Goal: Information Seeking & Learning: Check status

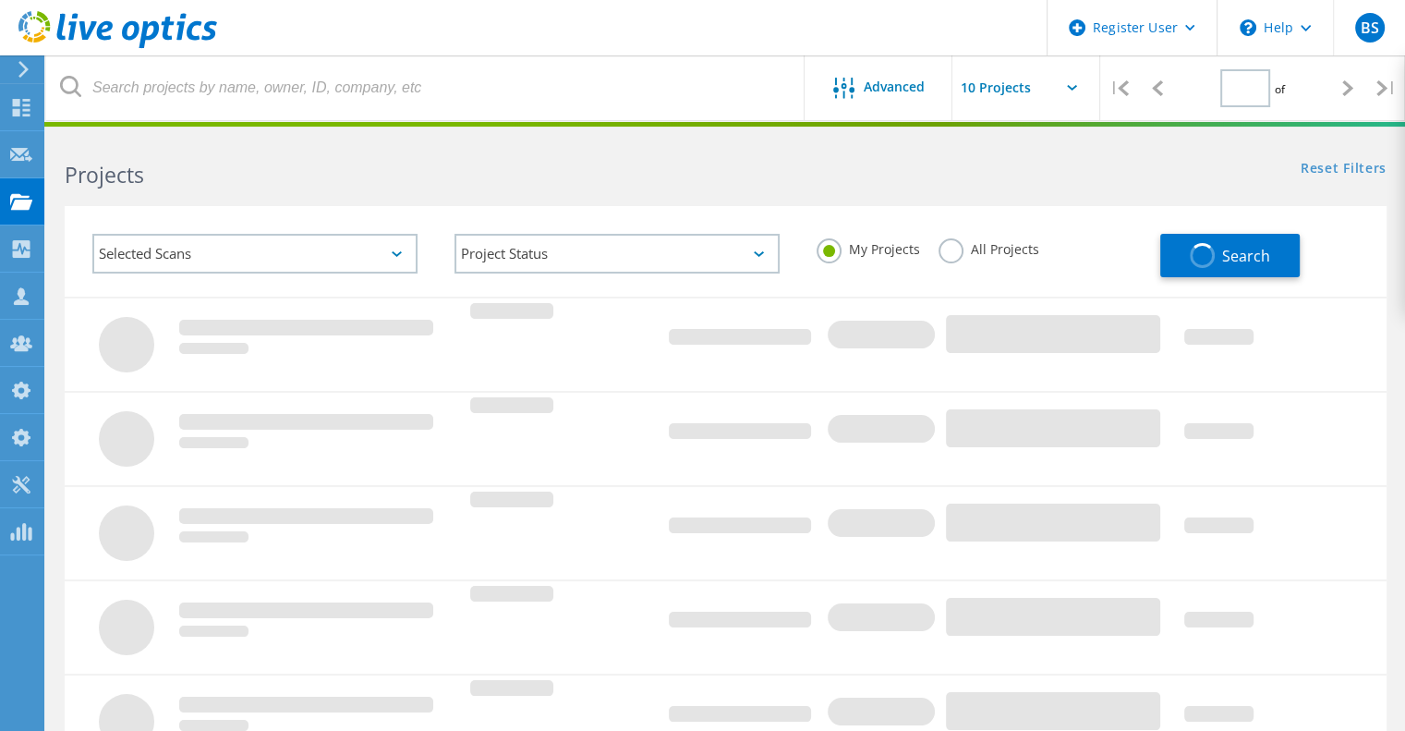
type input "1"
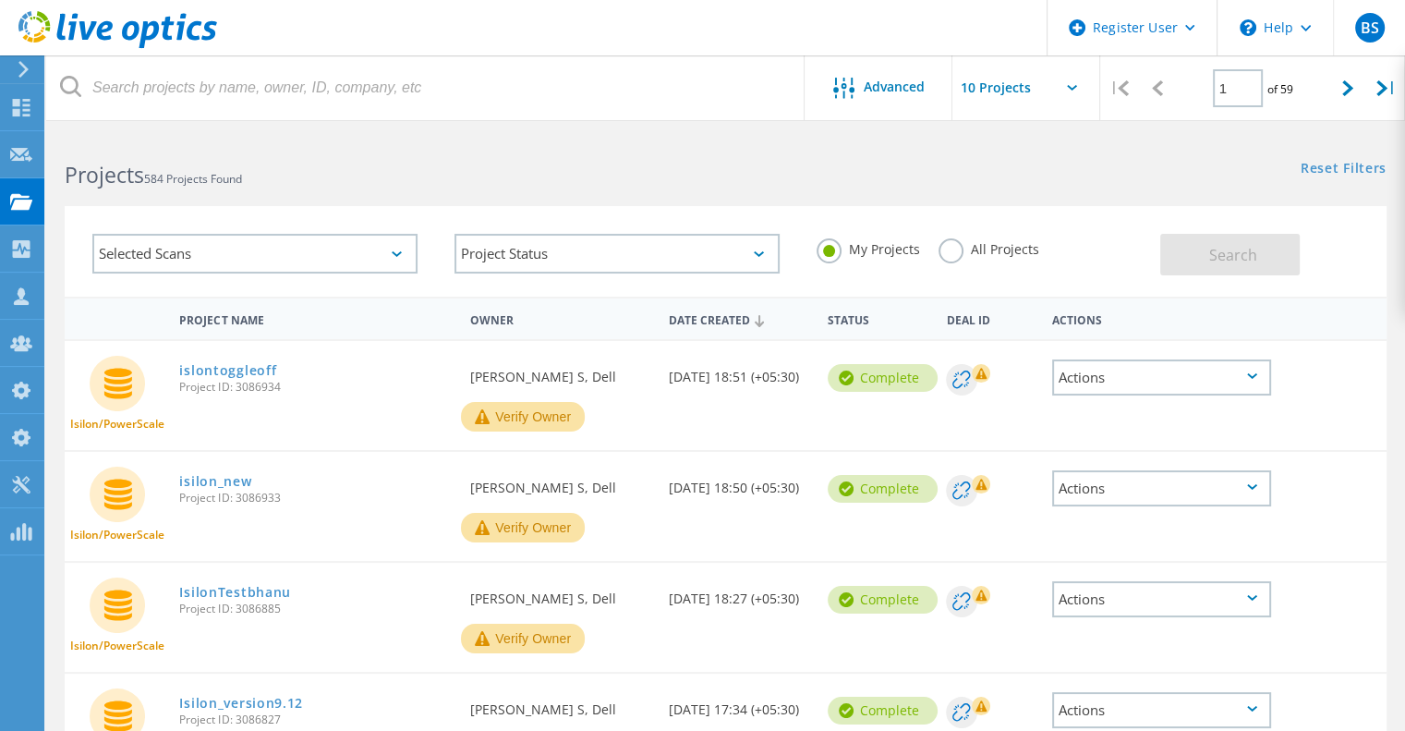
click at [903, 236] on div "My Projects All Projects" at bounding box center [979, 249] width 362 height 68
click at [954, 264] on div "All Projects" at bounding box center [989, 251] width 101 height 27
click at [955, 252] on label "All Projects" at bounding box center [989, 247] width 101 height 18
click at [0, 0] on input "All Projects" at bounding box center [0, 0] width 0 height 0
click at [1226, 261] on span "Search" at bounding box center [1234, 255] width 48 height 20
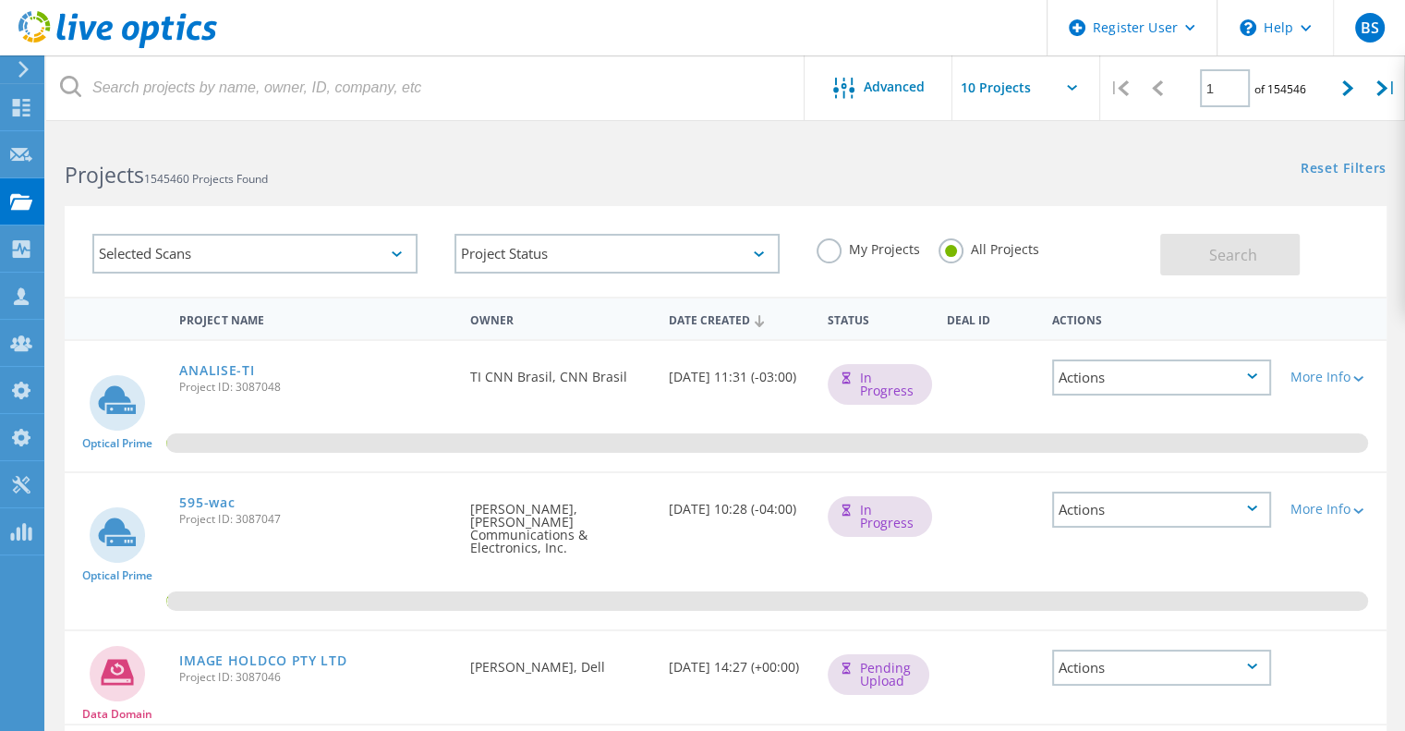
click at [420, 254] on div "Selected Scans" at bounding box center [255, 253] width 362 height 77
click at [357, 279] on div "Selected Scans" at bounding box center [255, 253] width 362 height 77
click at [363, 254] on div "Selected Scans" at bounding box center [254, 254] width 325 height 40
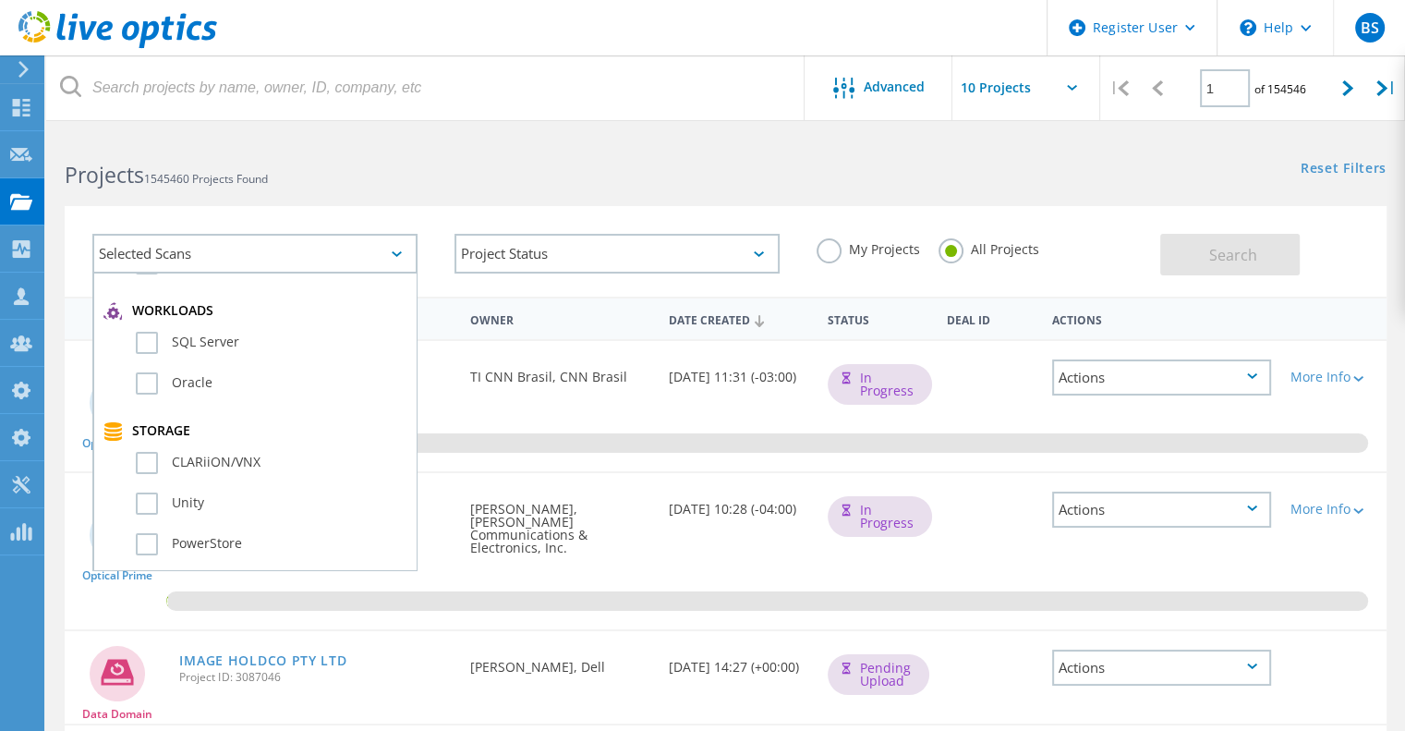
scroll to position [370, 0]
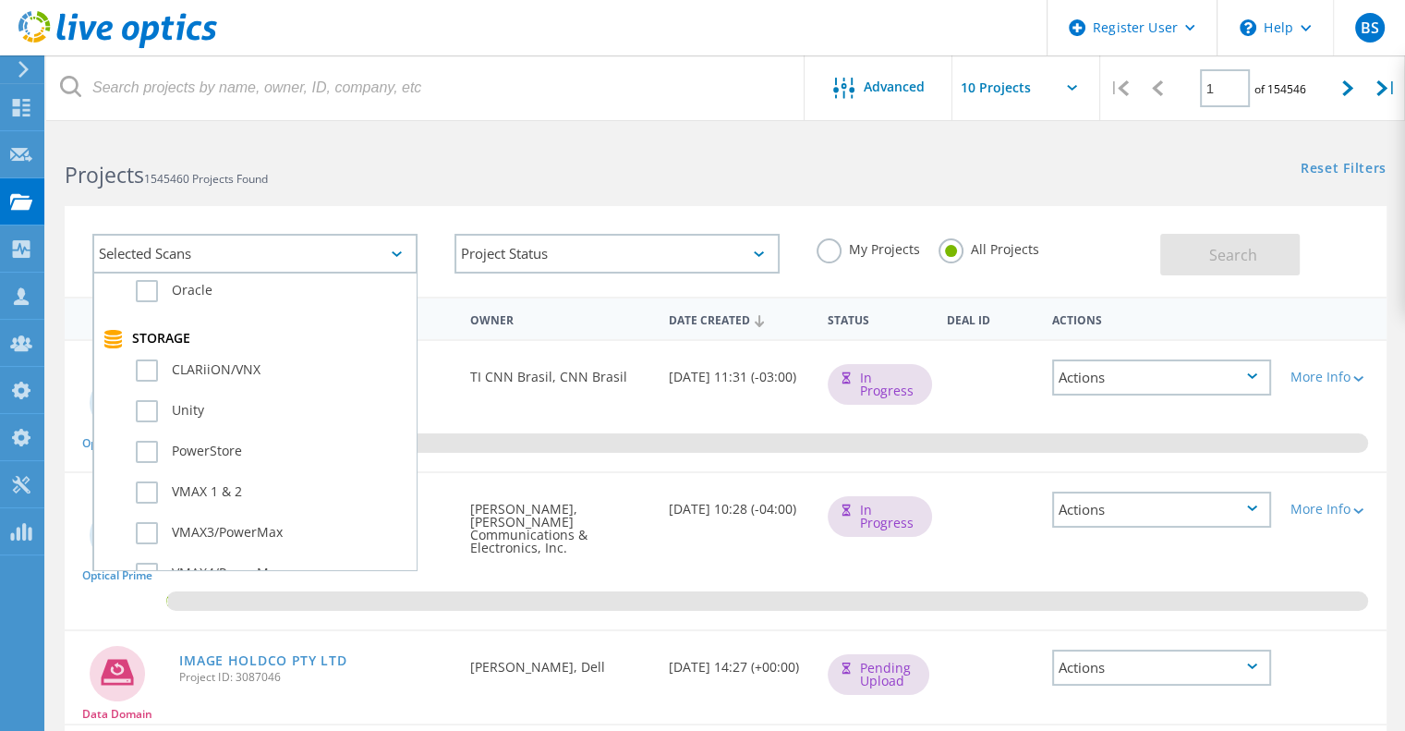
click at [876, 254] on label "My Projects" at bounding box center [868, 247] width 103 height 18
click at [0, 0] on input "My Projects" at bounding box center [0, 0] width 0 height 0
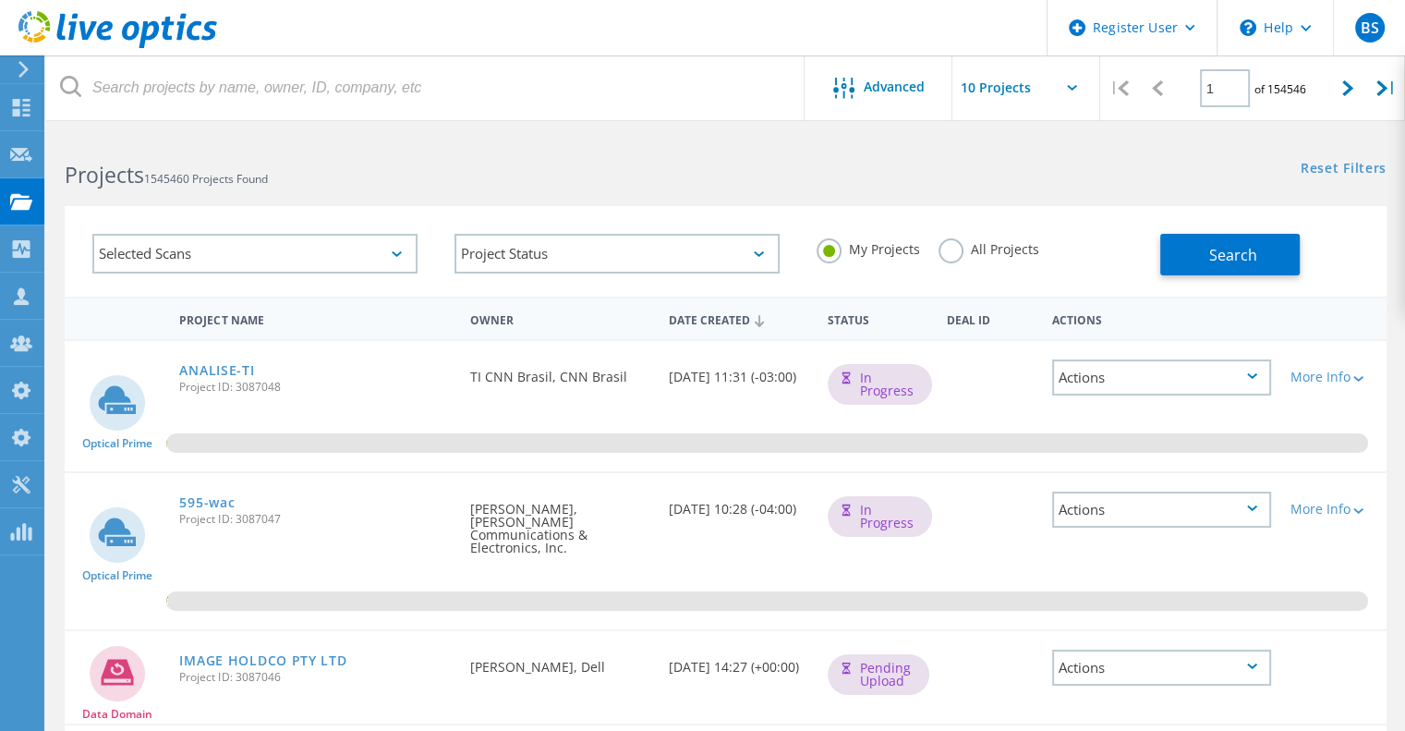
click at [1318, 239] on div "Search" at bounding box center [1269, 245] width 217 height 60
click at [1290, 252] on button "Search" at bounding box center [1231, 255] width 140 height 42
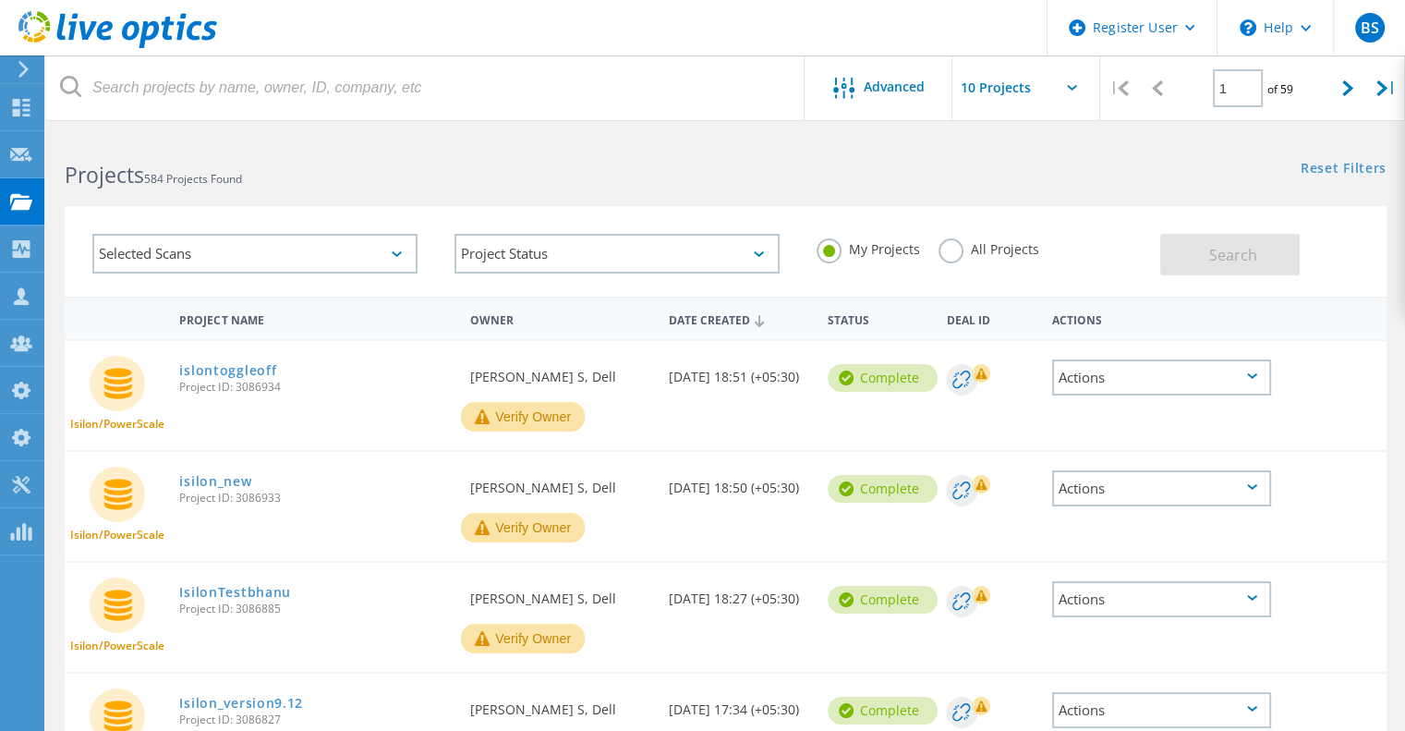
scroll to position [92, 0]
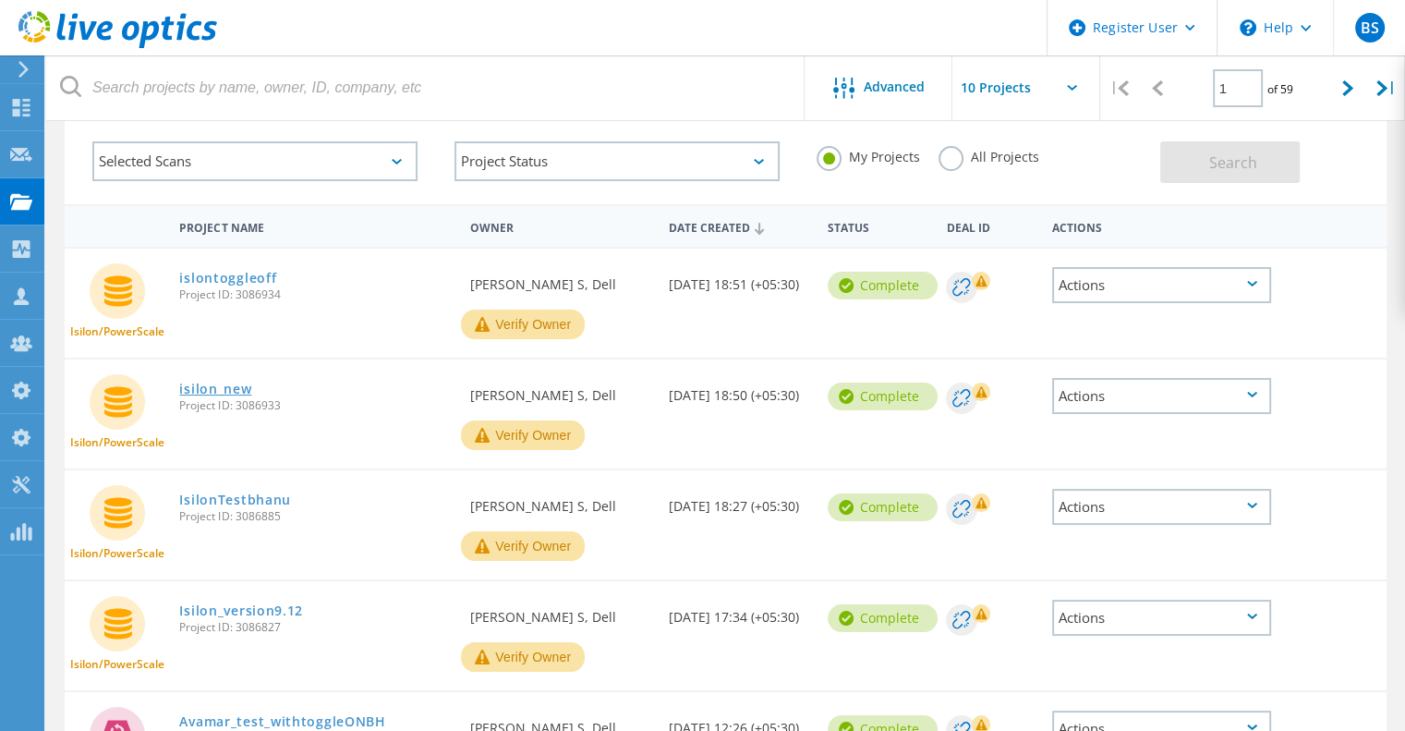
click at [215, 393] on link "isilon_new" at bounding box center [215, 389] width 72 height 13
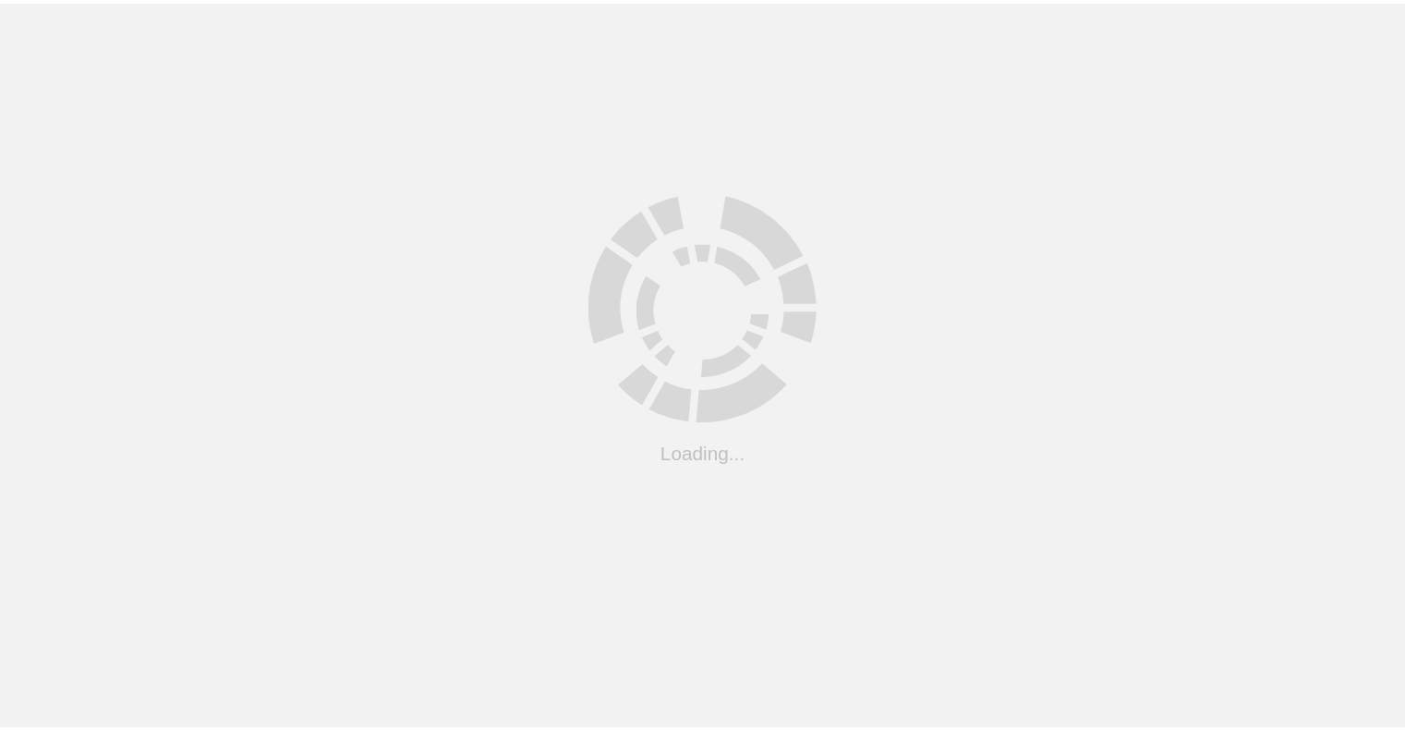
scroll to position [92, 0]
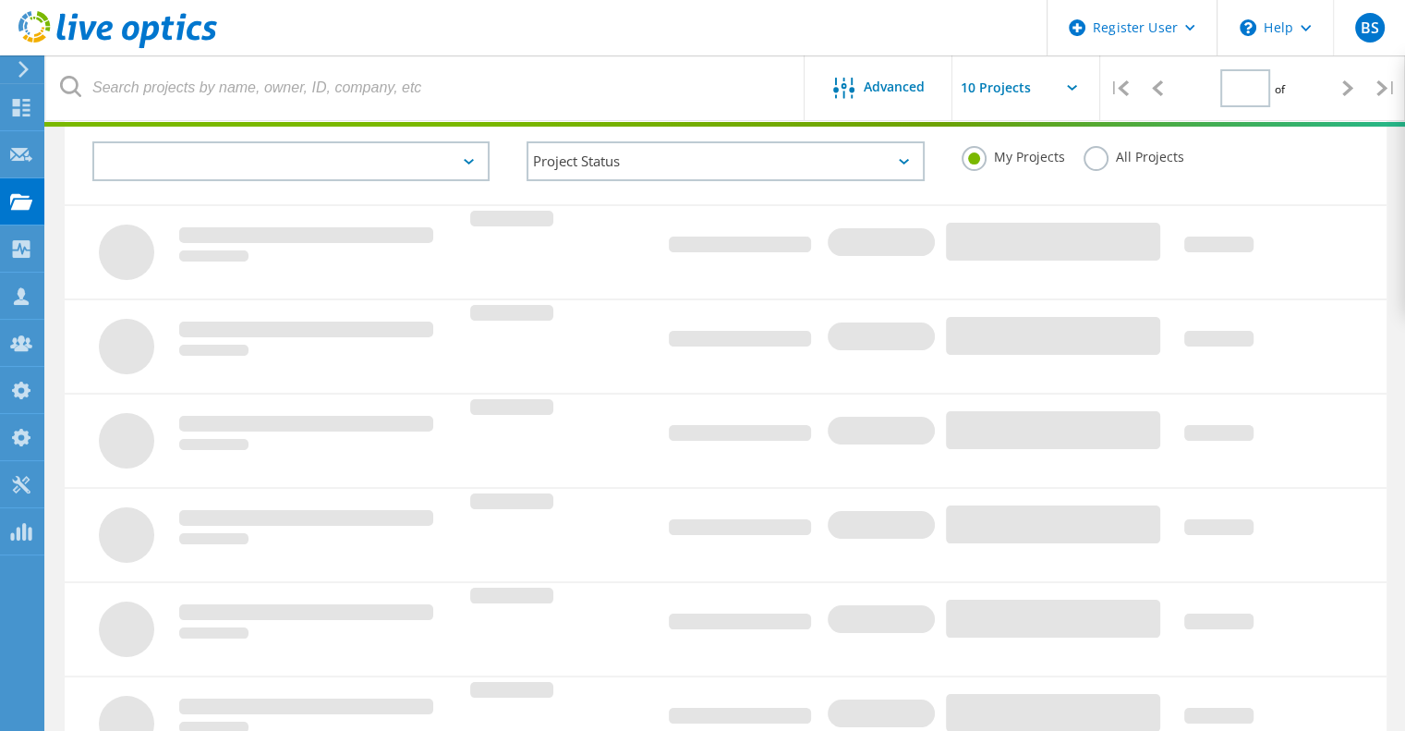
type input "1"
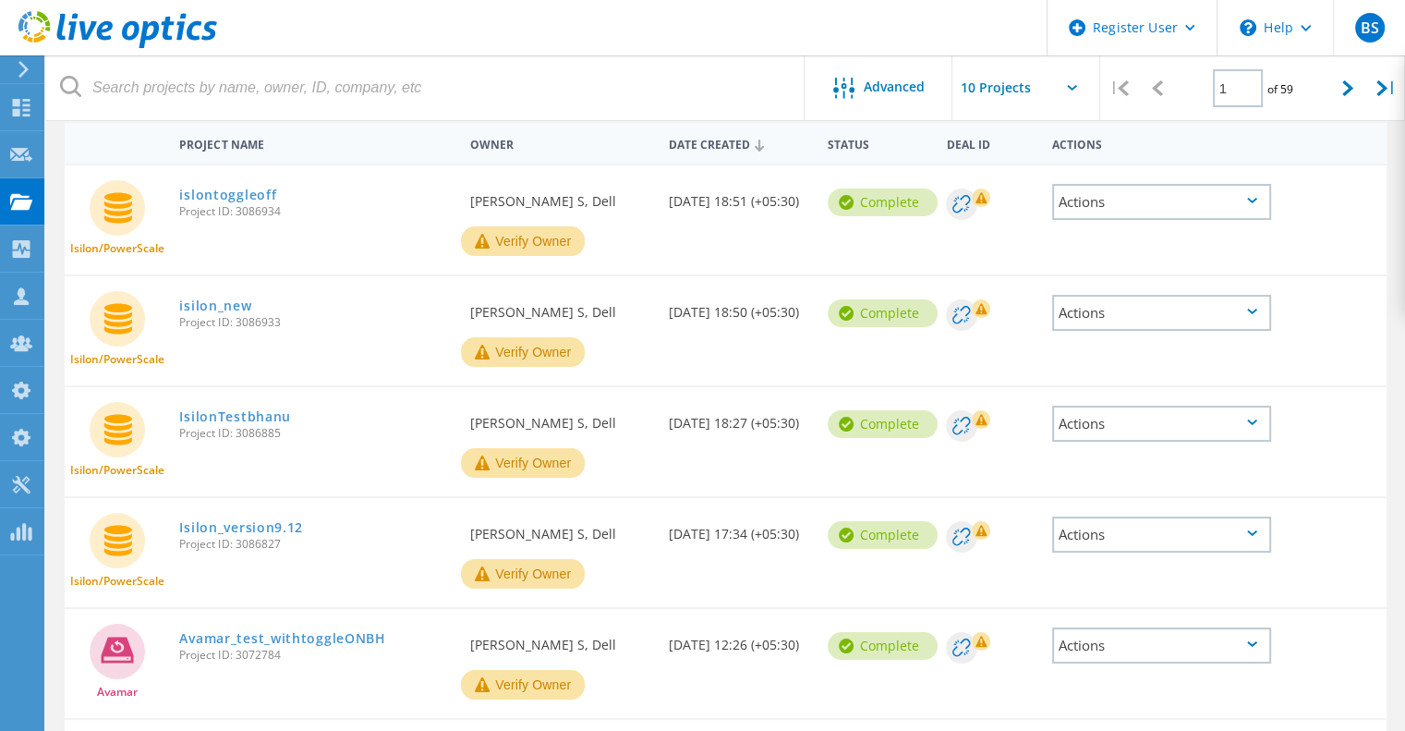
scroll to position [185, 0]
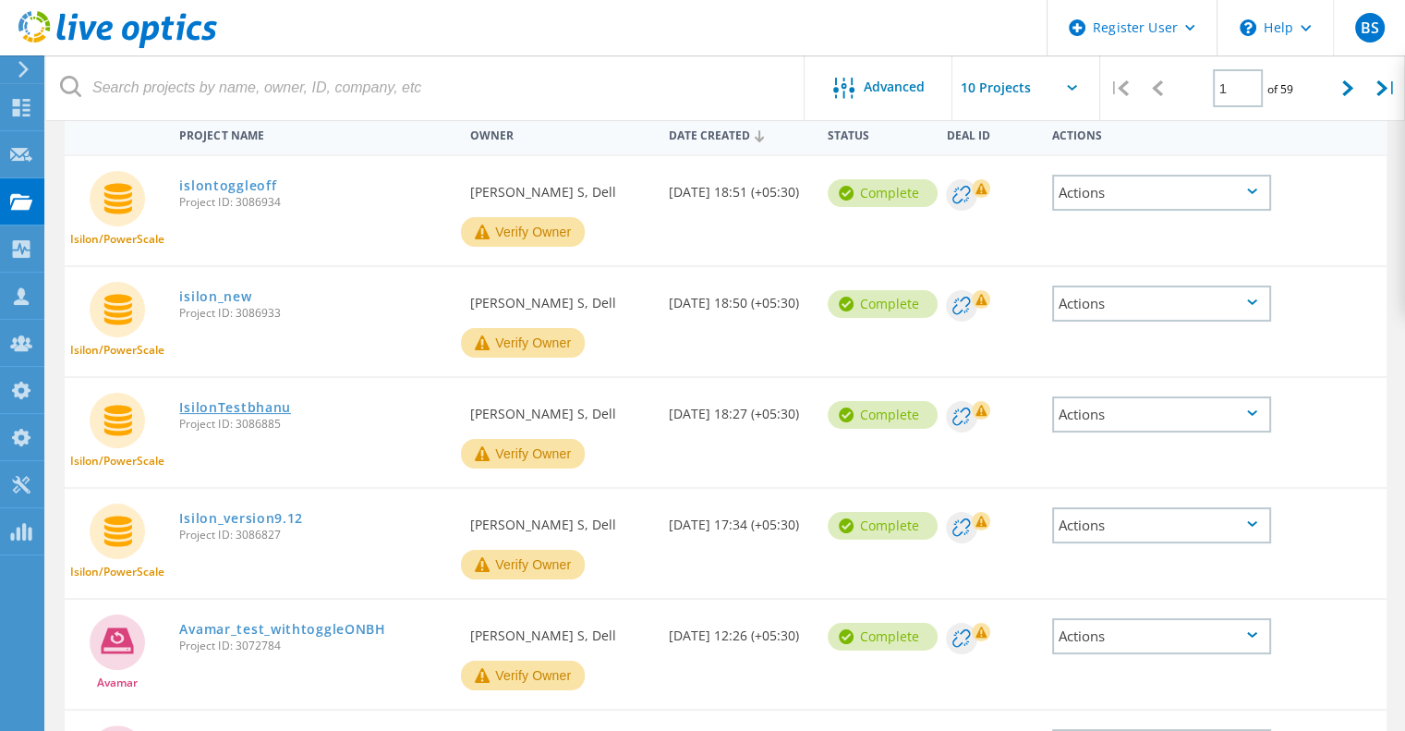
click at [252, 411] on link "IsilonTestbhanu" at bounding box center [235, 407] width 112 height 13
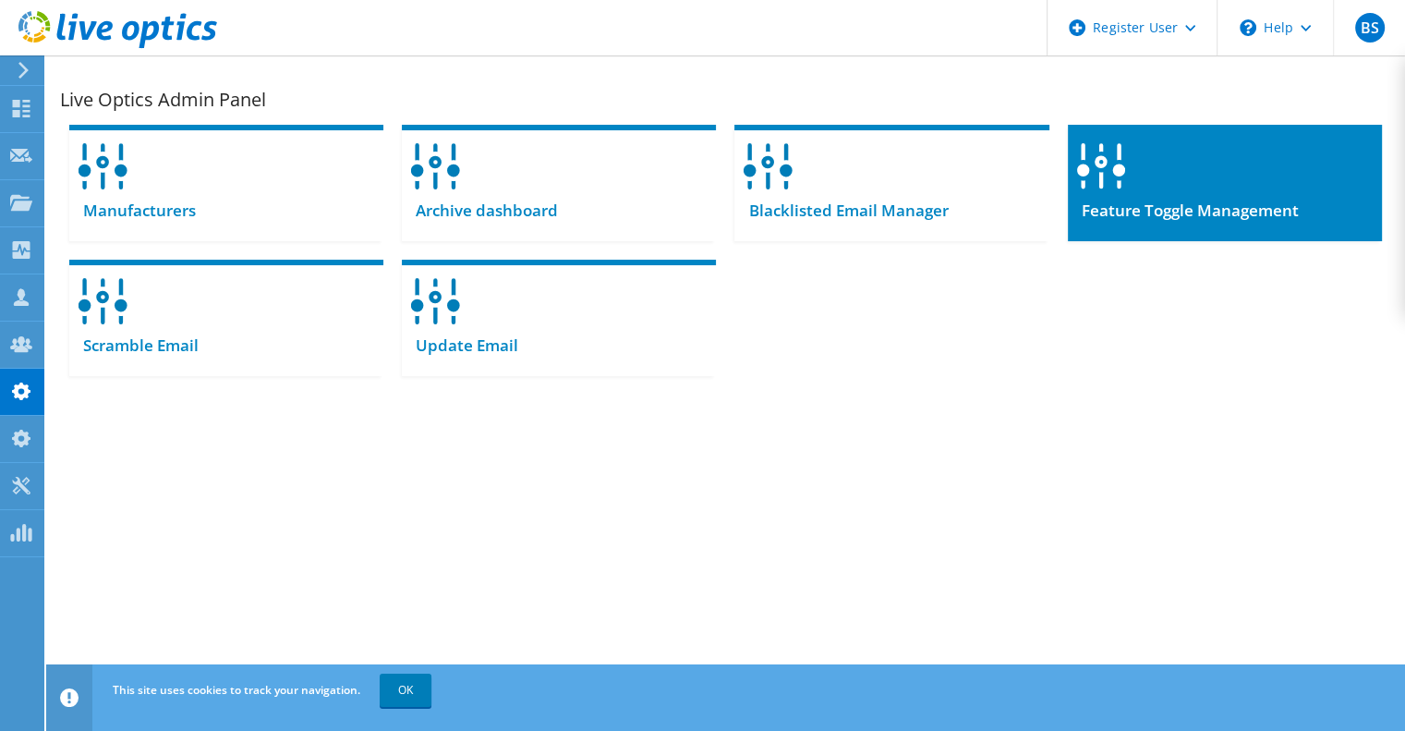
click at [1172, 195] on div at bounding box center [1225, 160] width 314 height 71
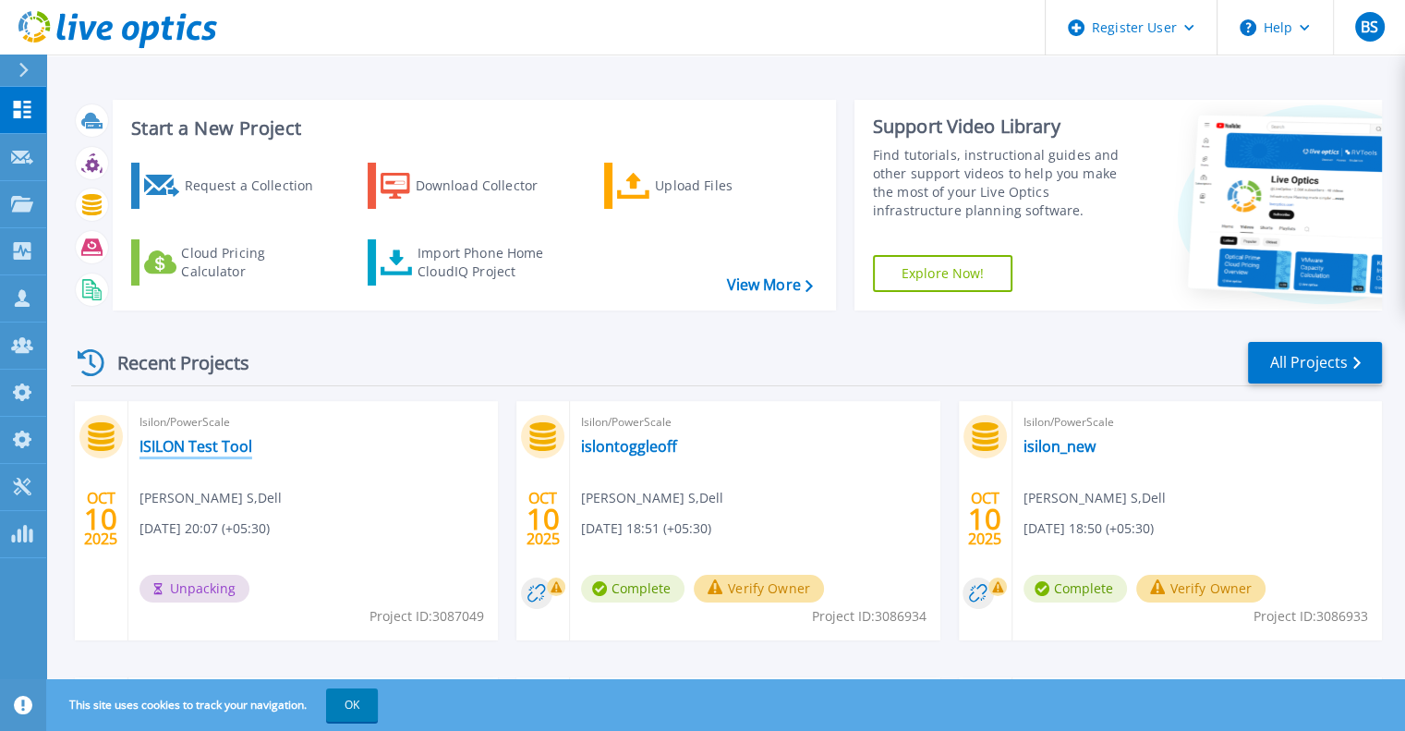
click at [176, 441] on link "ISILON Test Tool" at bounding box center [196, 446] width 113 height 18
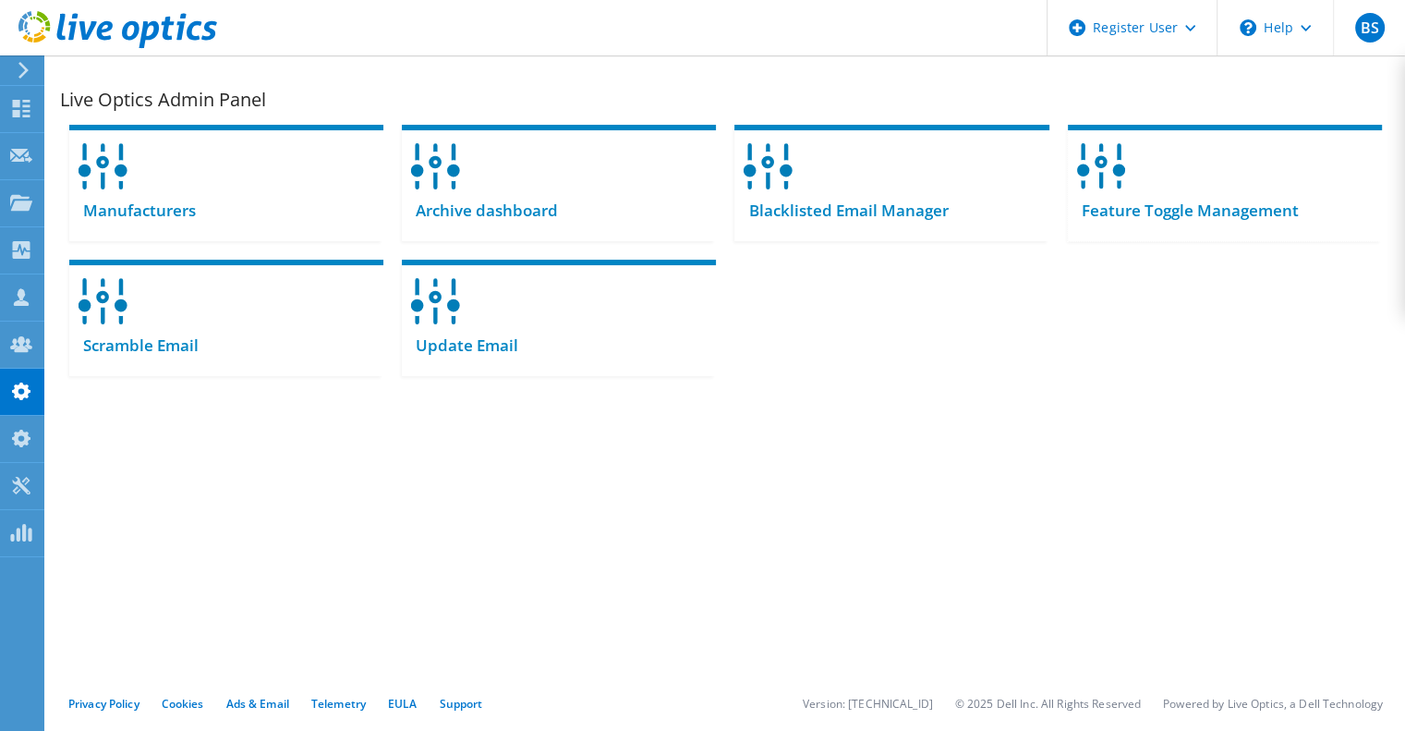
click at [1242, 225] on div "Feature Toggle Management" at bounding box center [1225, 218] width 314 height 45
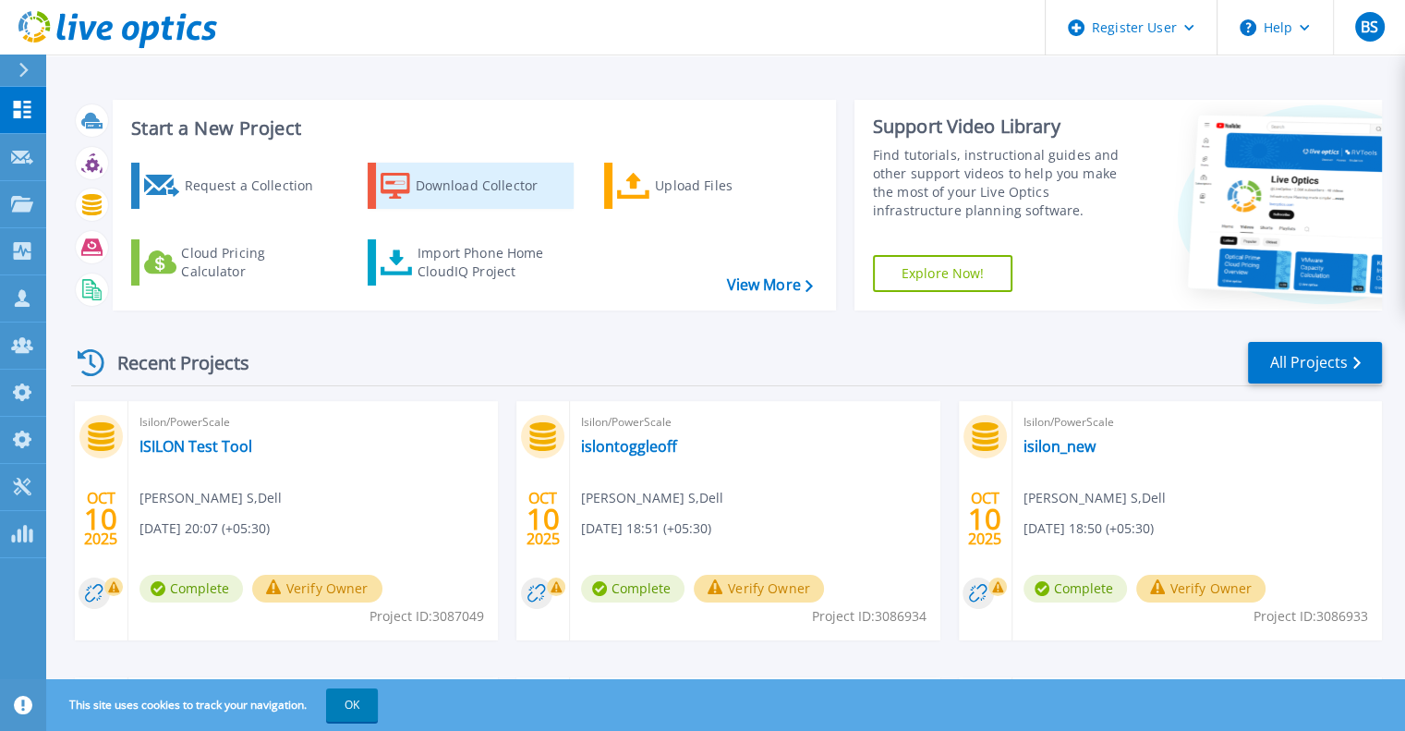
click at [462, 189] on div "Download Collector" at bounding box center [490, 185] width 148 height 37
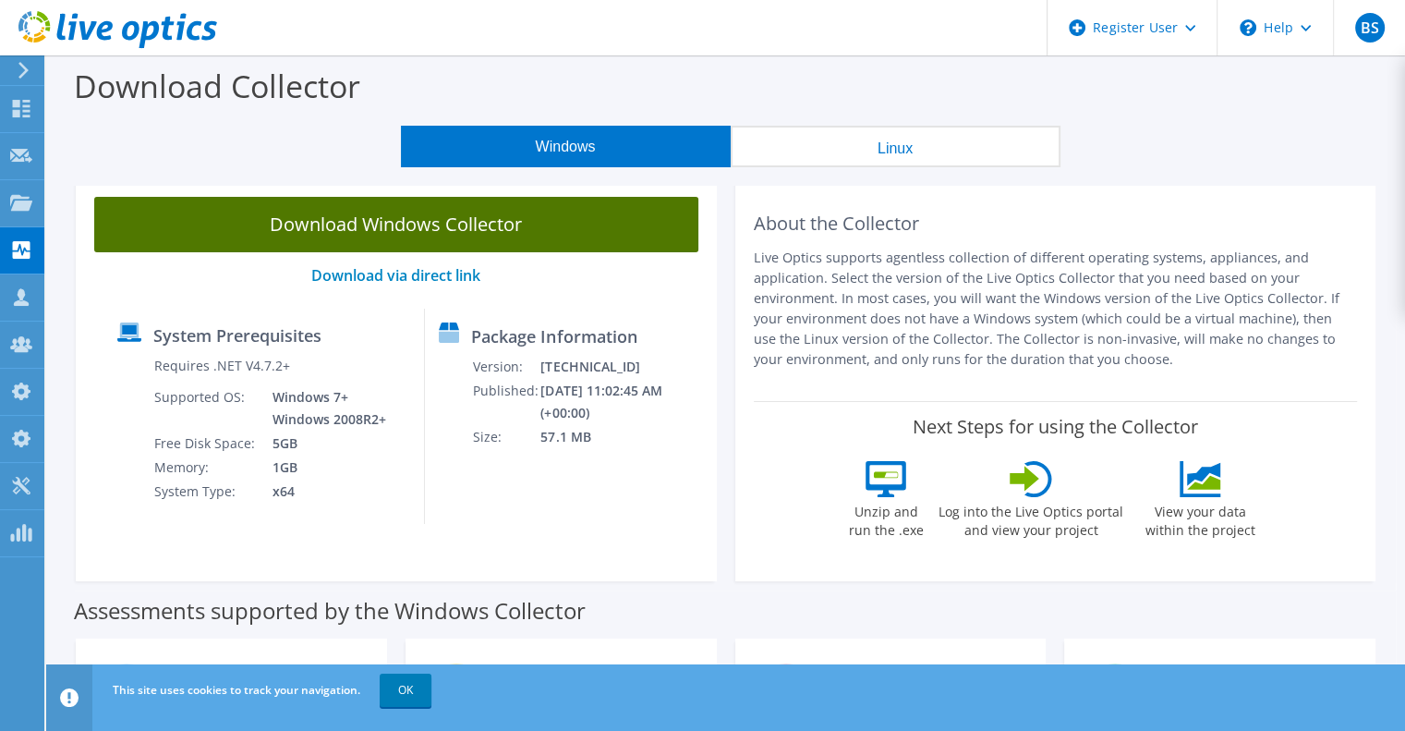
click at [532, 235] on link "Download Windows Collector" at bounding box center [396, 224] width 604 height 55
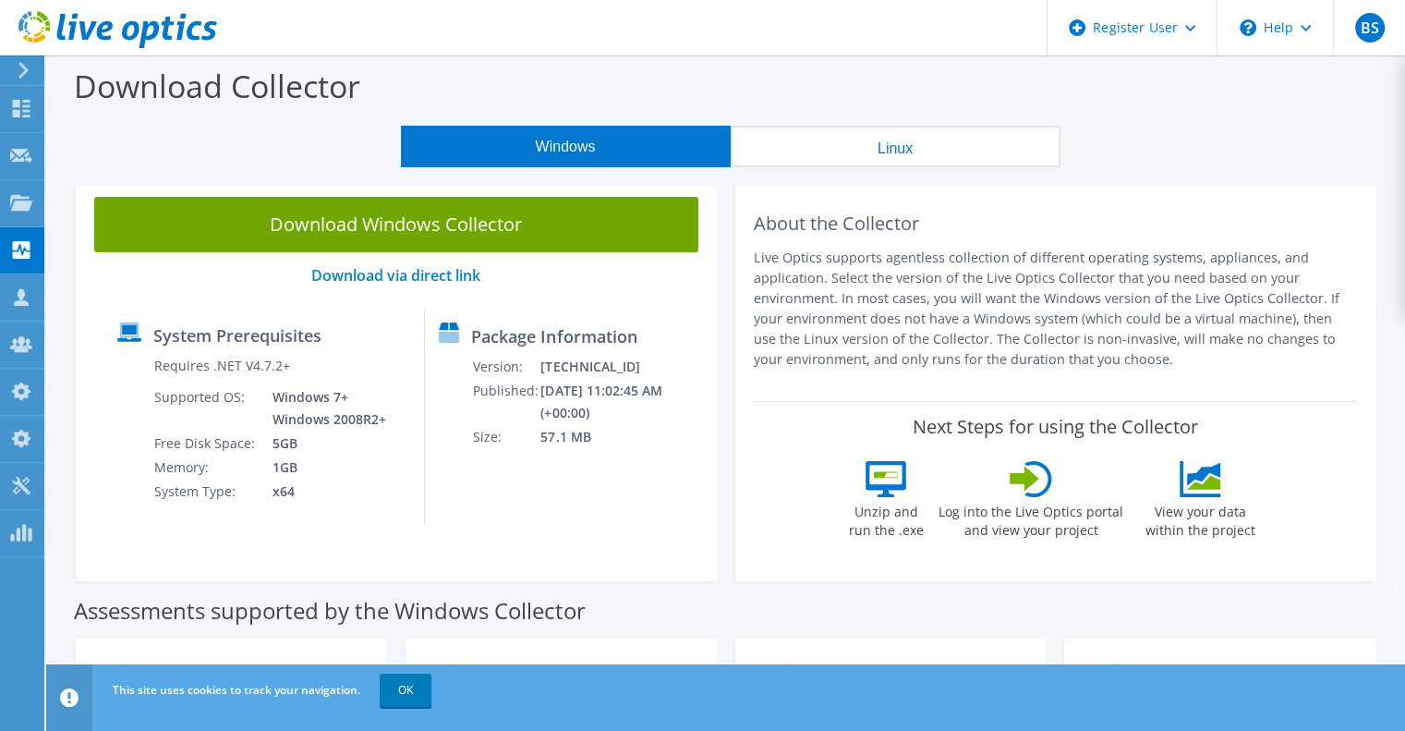
click at [998, 94] on div "Download Collector" at bounding box center [725, 90] width 1341 height 70
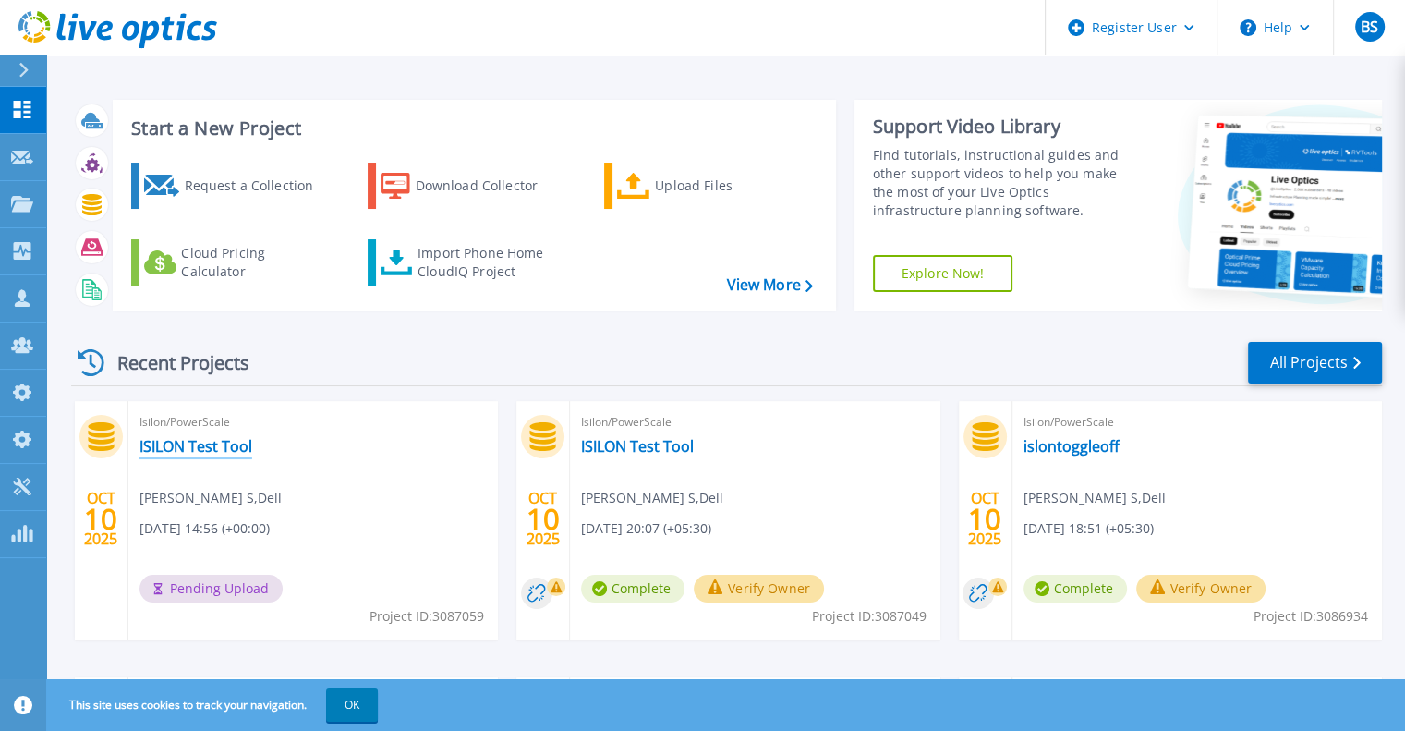
click at [195, 455] on link "ISILON Test Tool" at bounding box center [196, 446] width 113 height 18
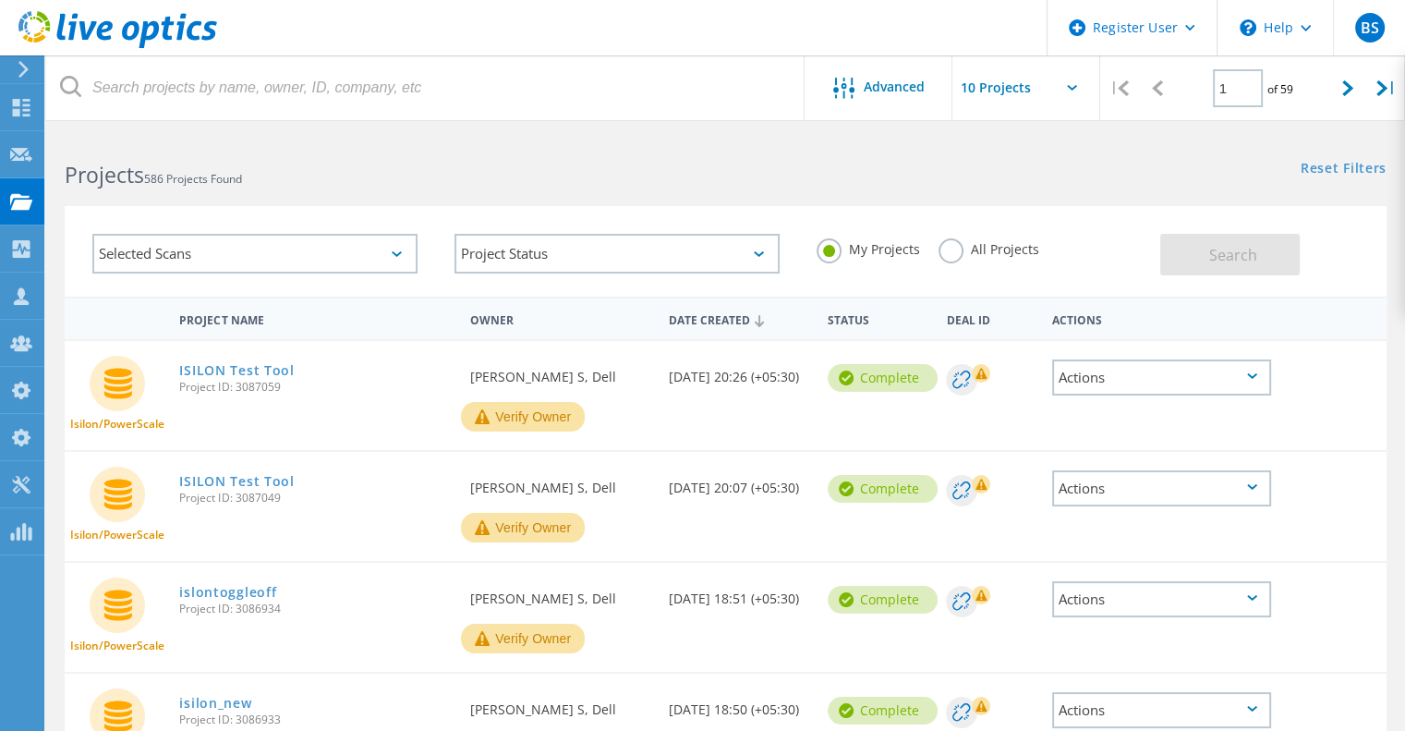
click at [957, 247] on label "All Projects" at bounding box center [989, 247] width 101 height 18
click at [0, 0] on input "All Projects" at bounding box center [0, 0] width 0 height 0
click at [1225, 256] on span "Search" at bounding box center [1234, 255] width 48 height 20
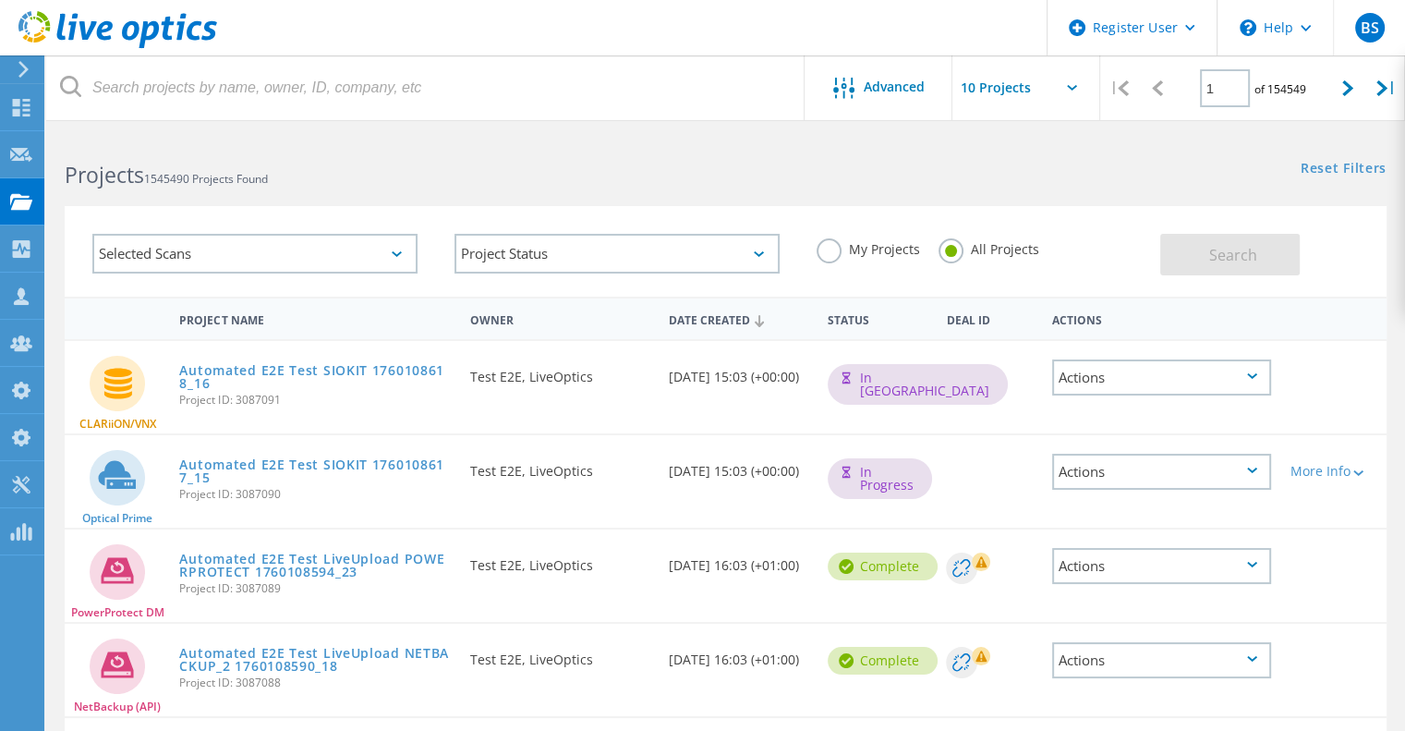
click at [344, 232] on div "Selected Scans" at bounding box center [255, 253] width 362 height 77
click at [324, 240] on div "Selected Scans" at bounding box center [254, 254] width 325 height 40
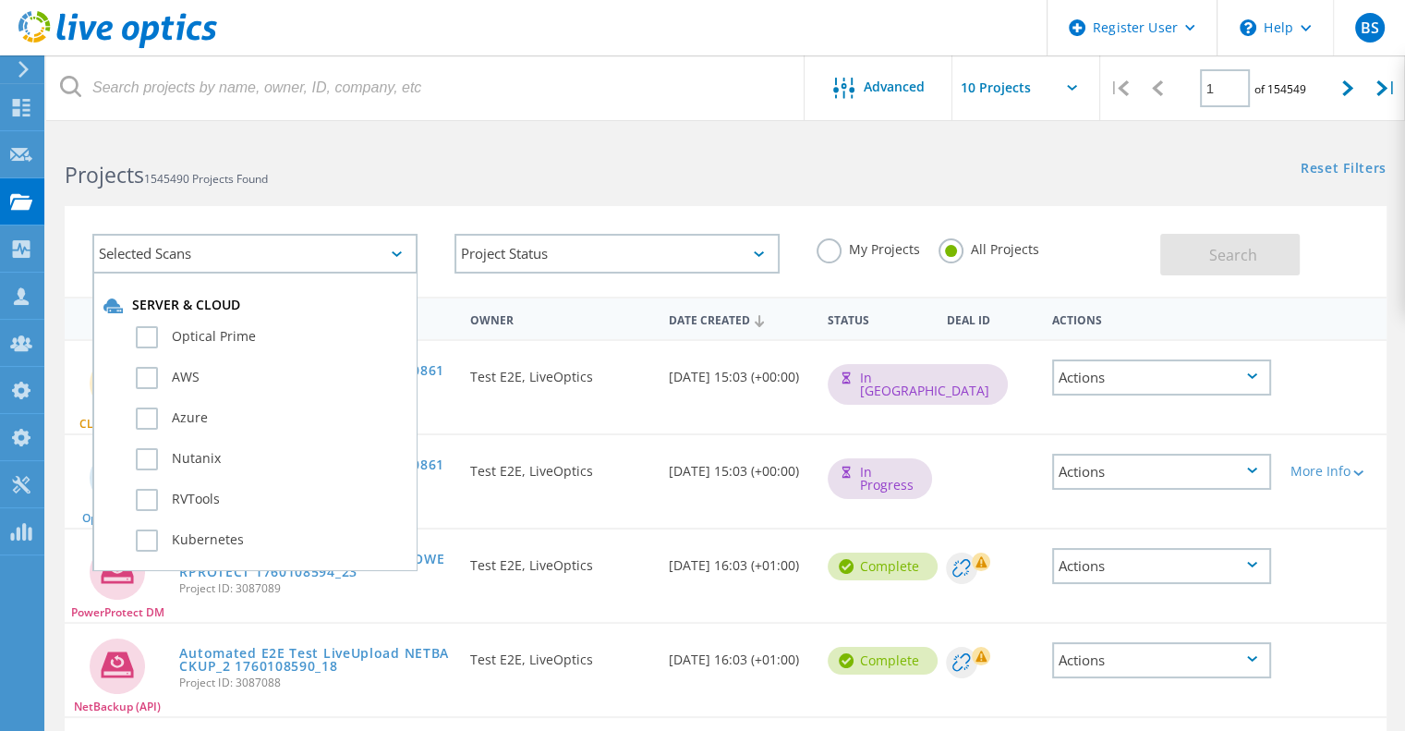
scroll to position [554, 0]
click at [223, 430] on label "Isilon/PowerScale" at bounding box center [271, 430] width 271 height 22
click at [0, 0] on input "Isilon/PowerScale" at bounding box center [0, 0] width 0 height 0
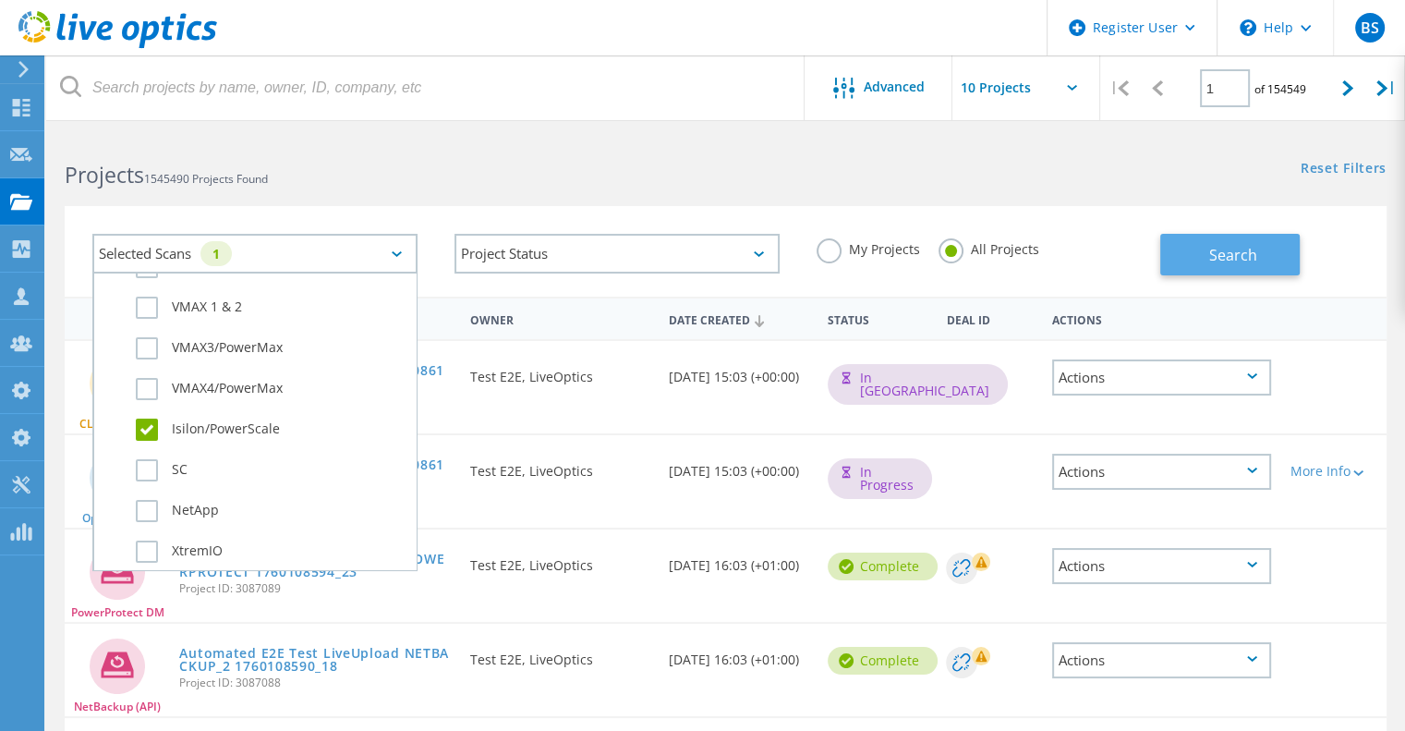
click at [1296, 237] on button "Search" at bounding box center [1231, 255] width 140 height 42
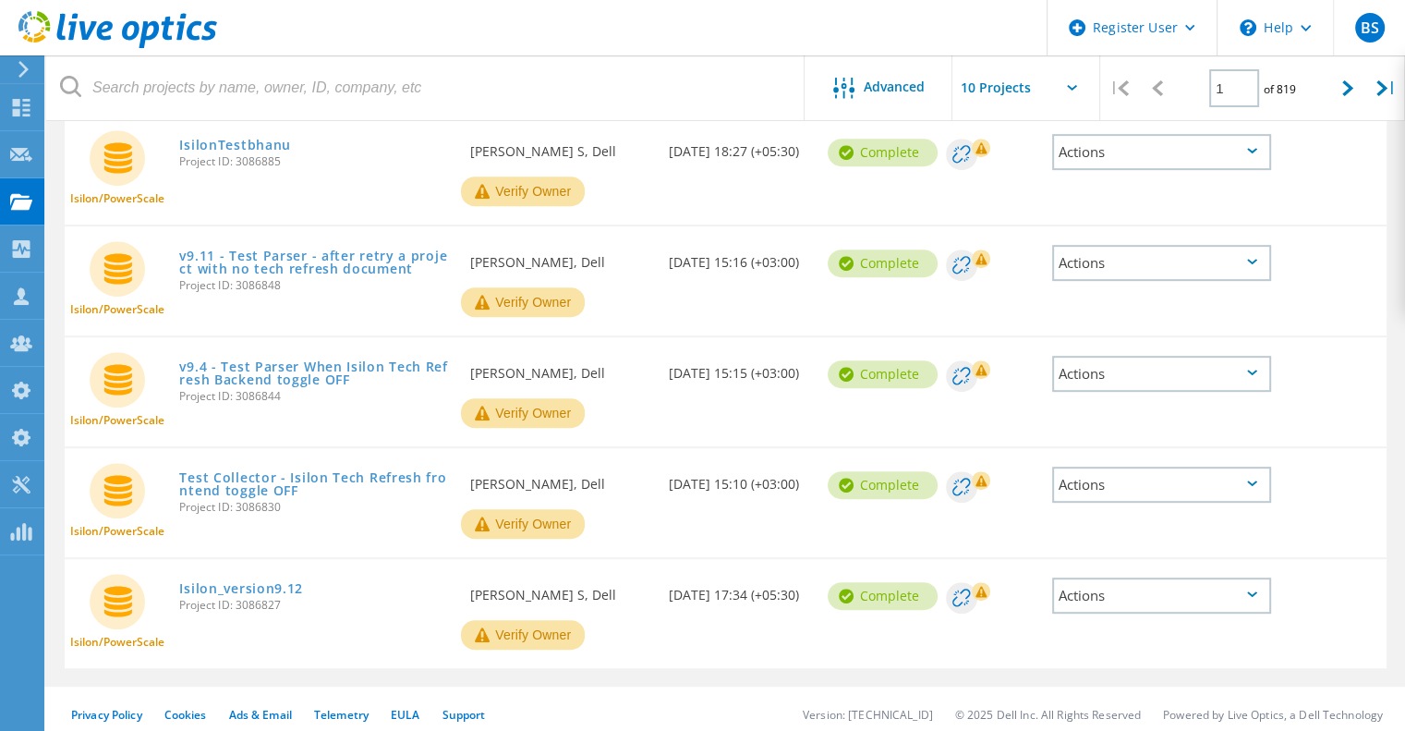
scroll to position [774, 0]
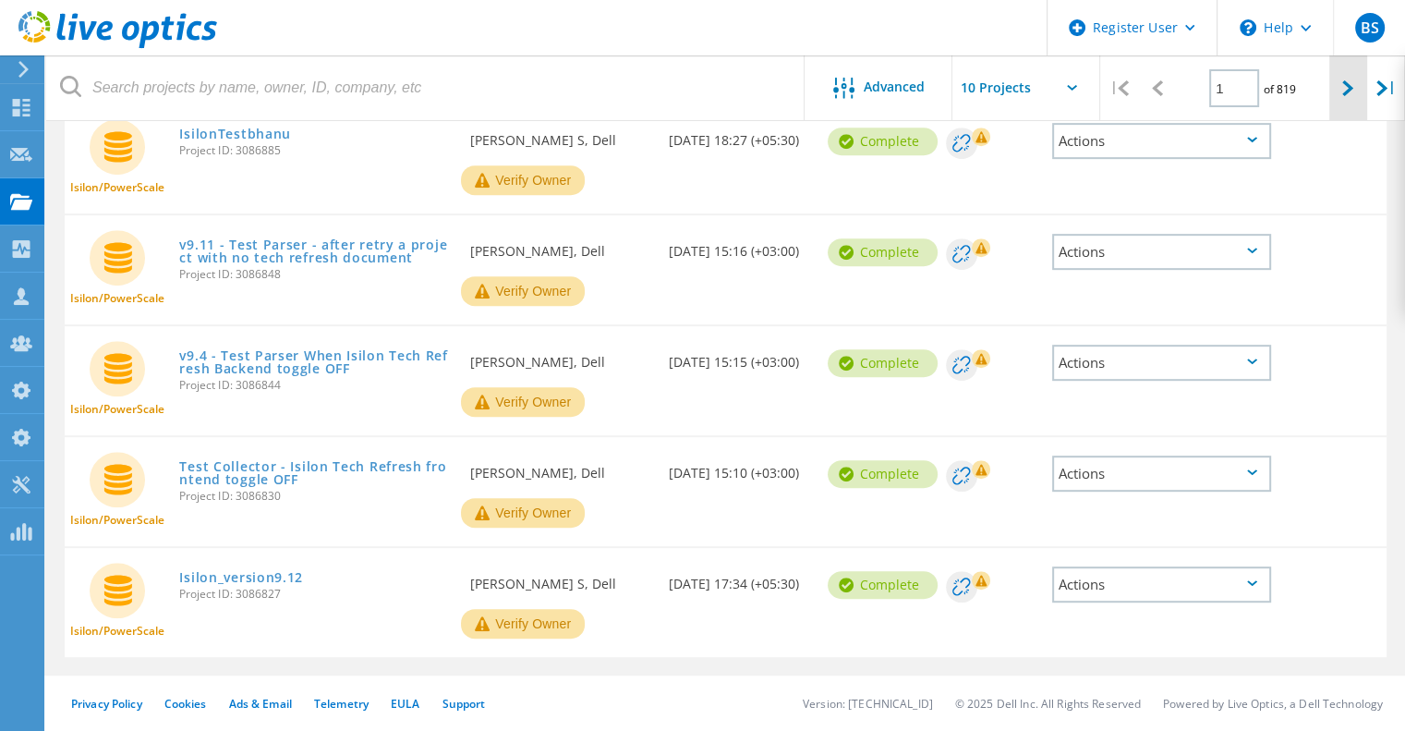
click at [1355, 76] on div at bounding box center [1349, 88] width 38 height 66
type input "2"
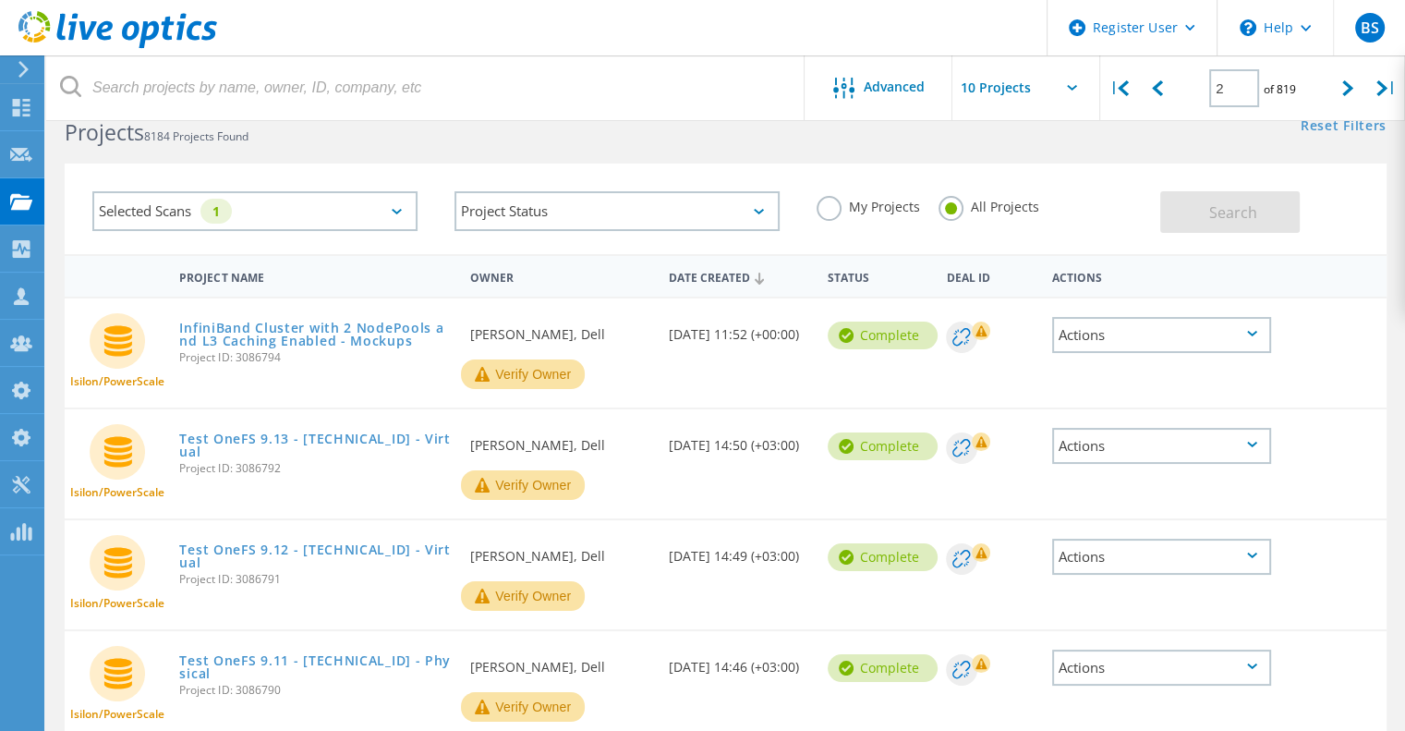
scroll to position [92, 0]
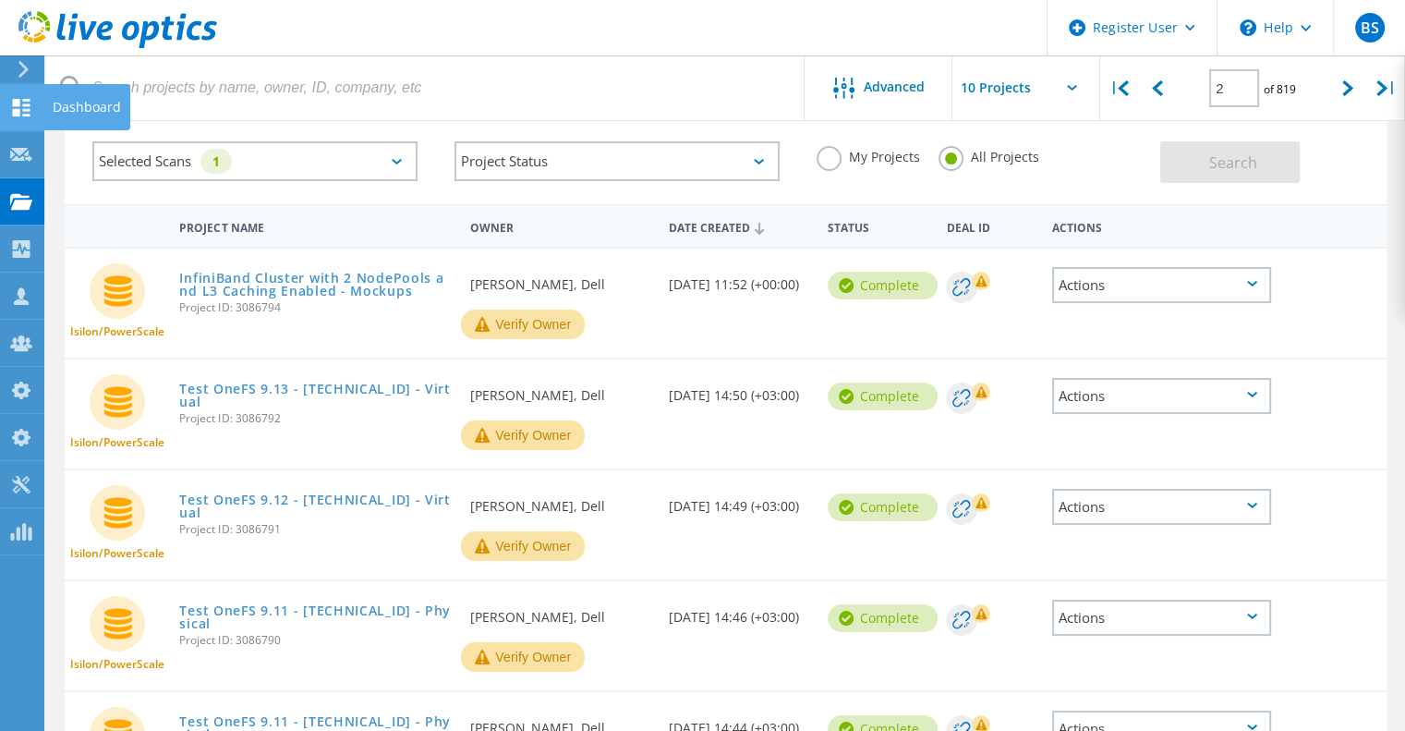
click at [28, 117] on div at bounding box center [21, 110] width 22 height 20
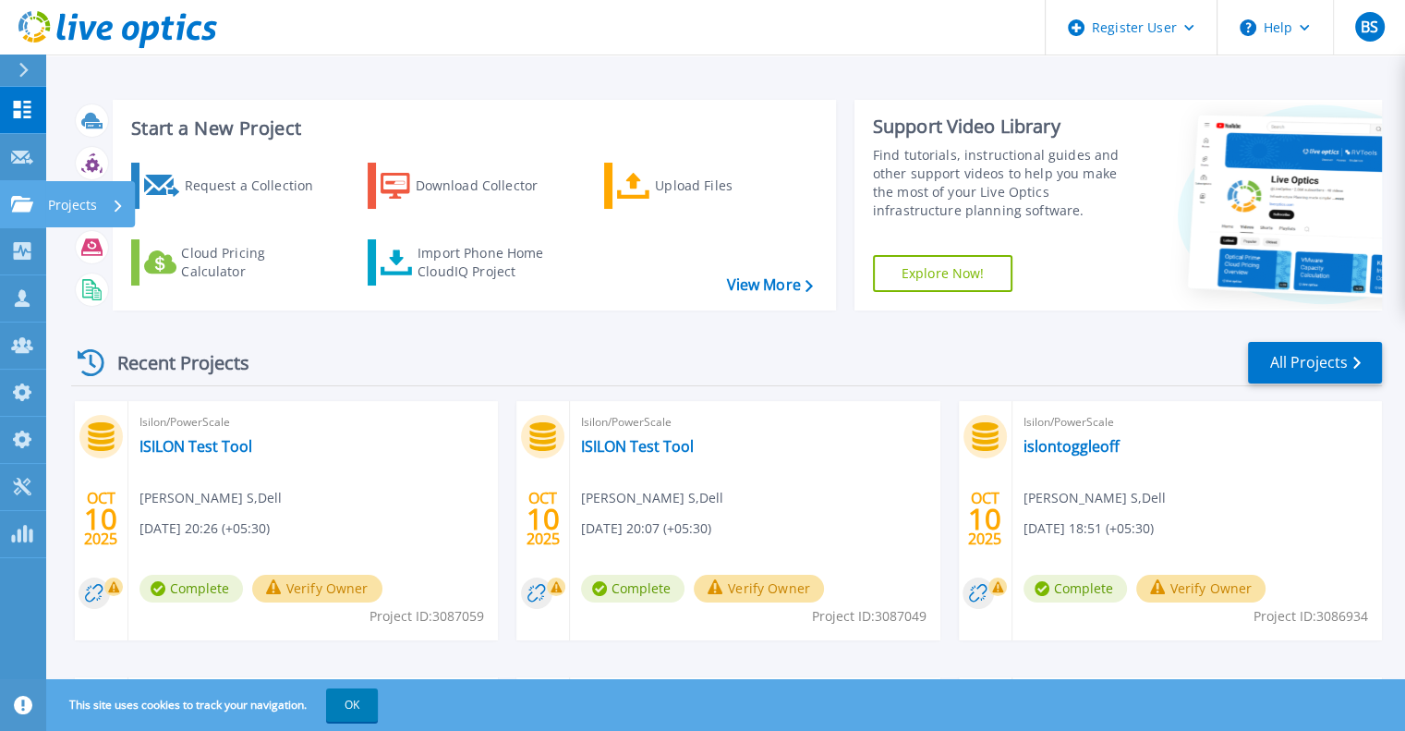
click at [24, 212] on link "Projects Projects" at bounding box center [23, 204] width 46 height 47
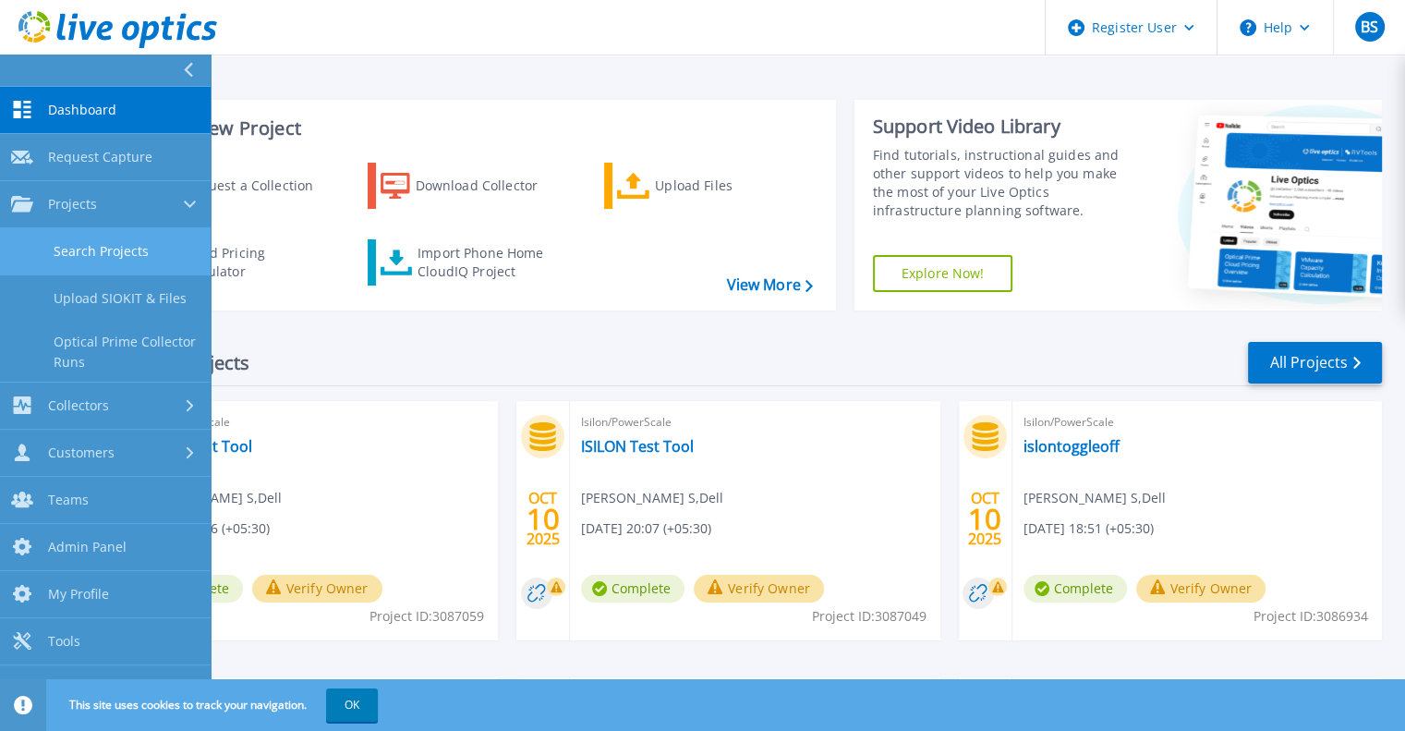
click at [29, 243] on link "Search Projects" at bounding box center [105, 251] width 211 height 47
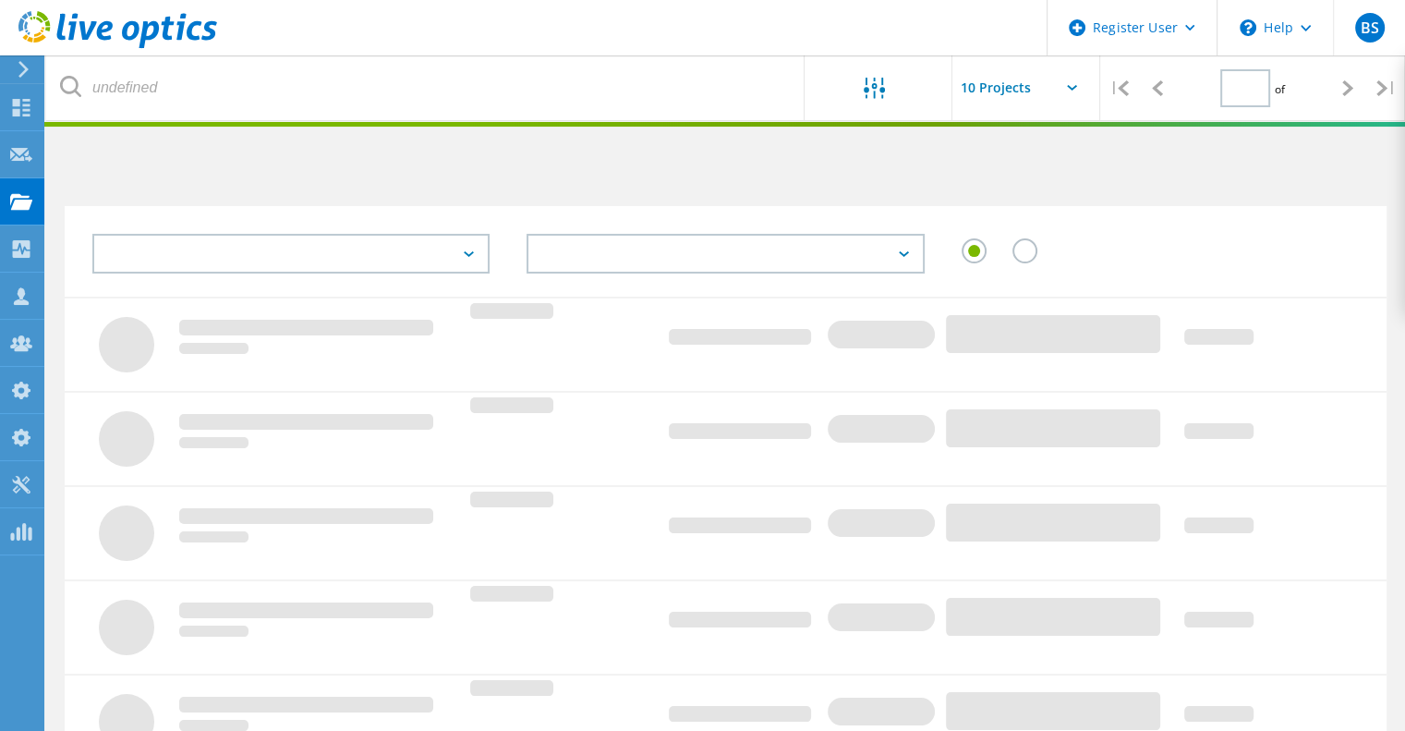
type input "1"
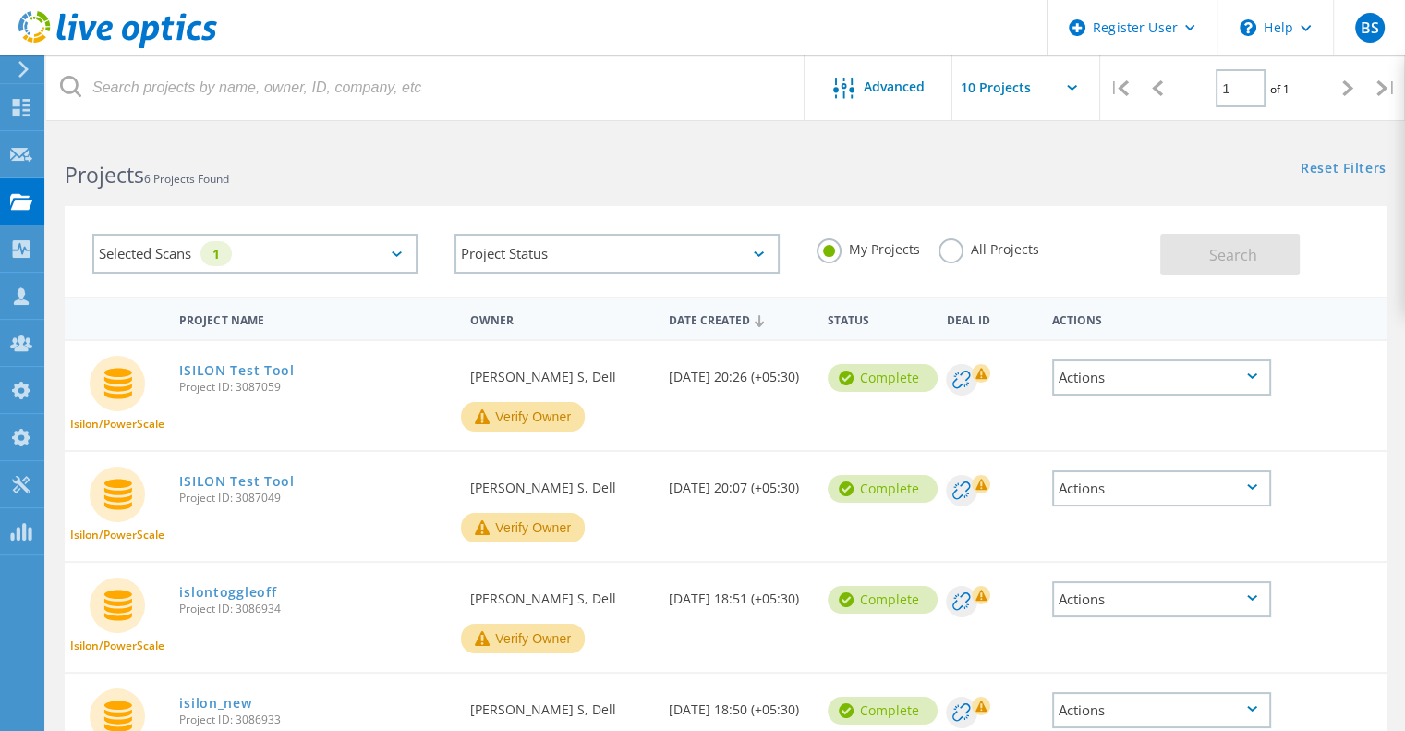
click at [395, 257] on div "Selected Scans 1" at bounding box center [254, 254] width 325 height 40
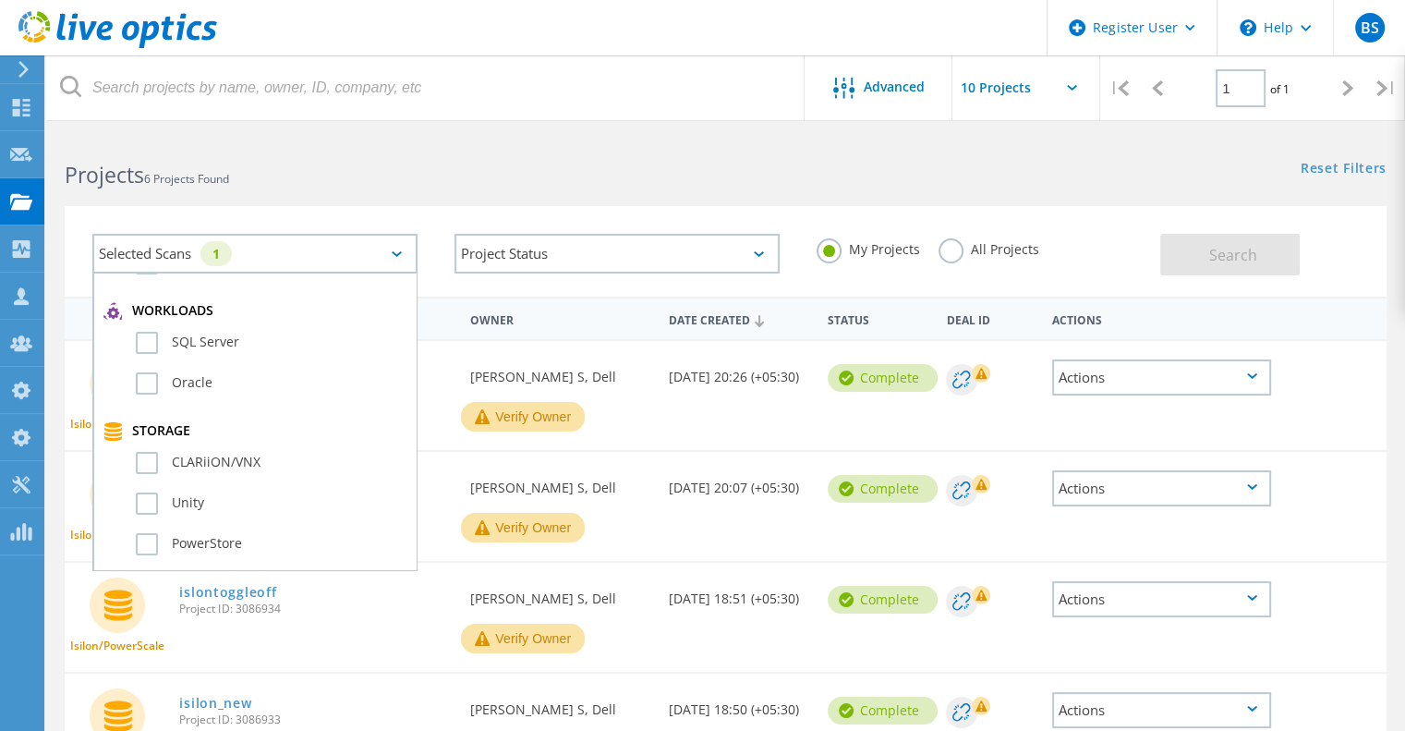
scroll to position [554, 0]
click at [1003, 243] on label "All Projects" at bounding box center [989, 247] width 101 height 18
click at [0, 0] on input "All Projects" at bounding box center [0, 0] width 0 height 0
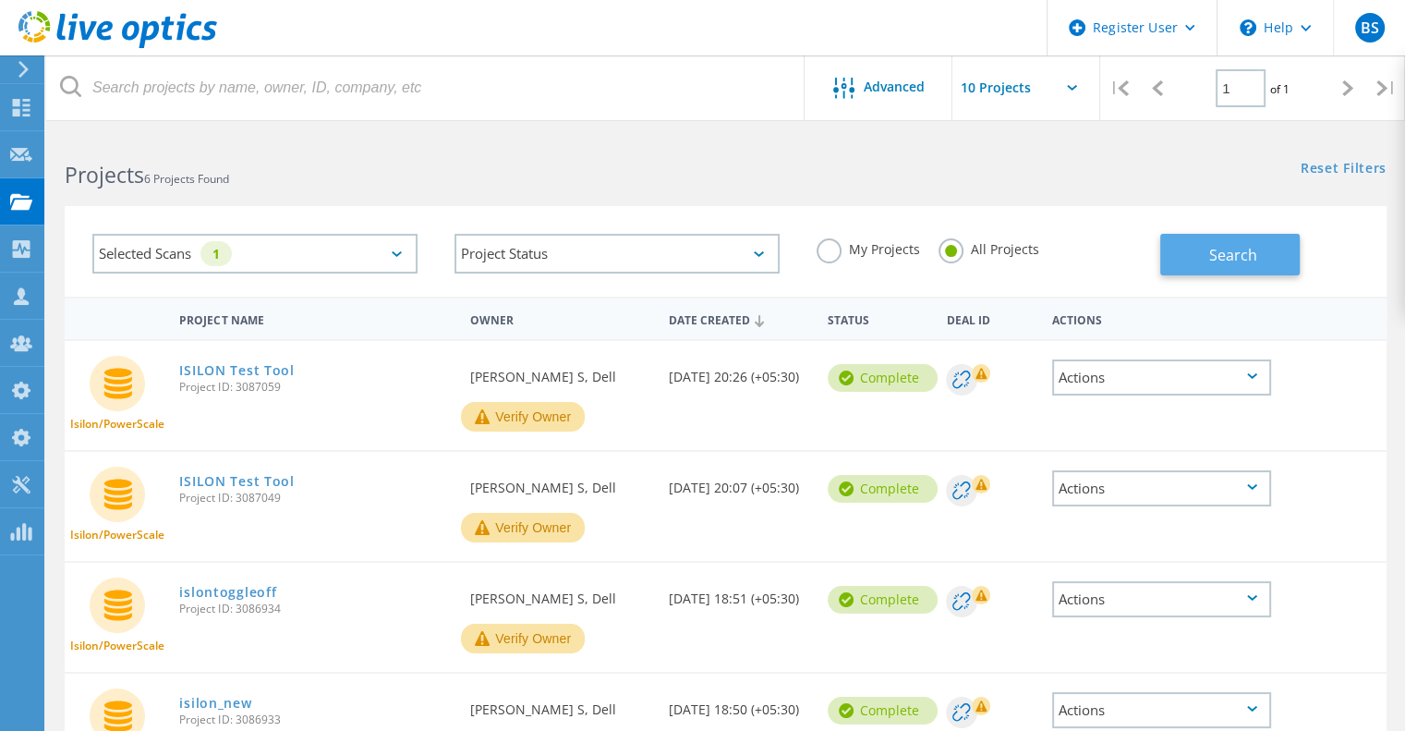
click at [1260, 261] on button "Search" at bounding box center [1231, 255] width 140 height 42
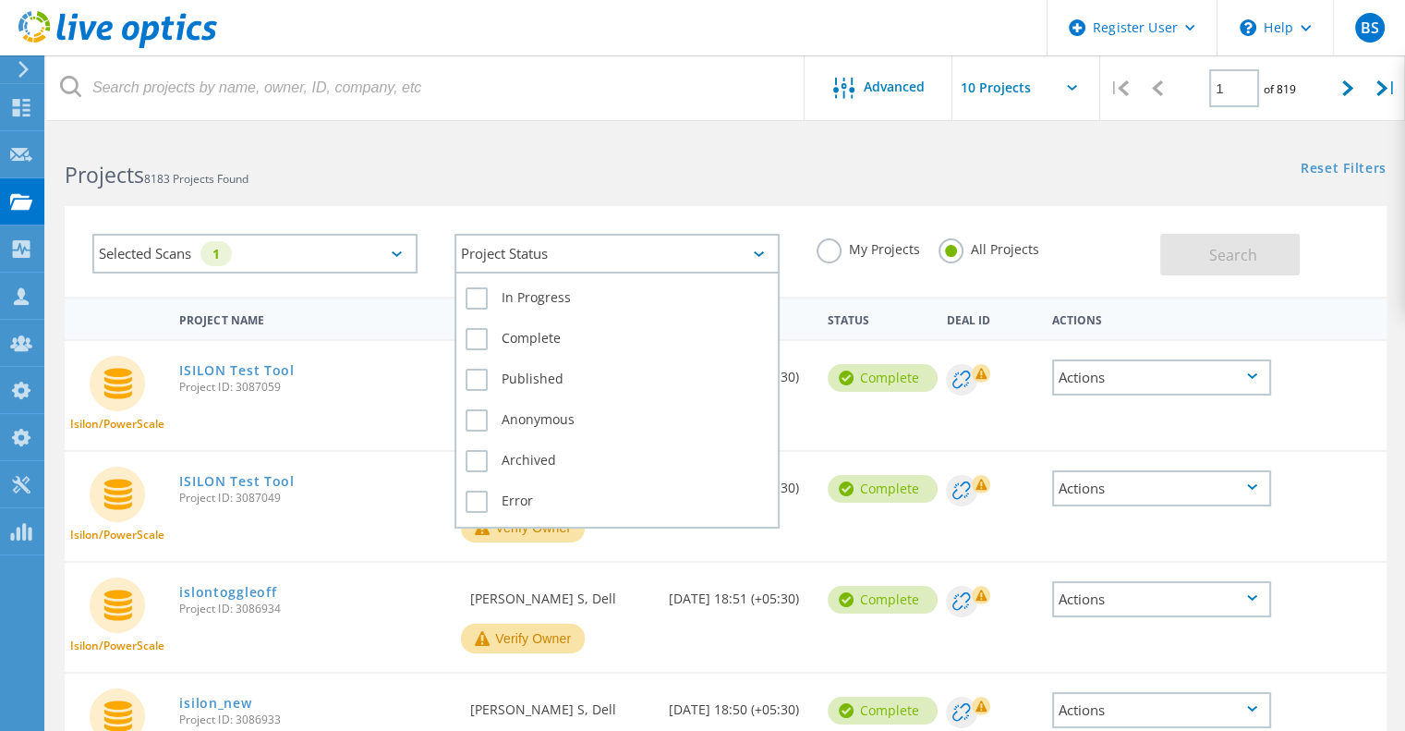
click at [758, 251] on icon at bounding box center [759, 254] width 10 height 6
click at [688, 289] on label "In Progress" at bounding box center [617, 298] width 303 height 22
click at [0, 0] on input "In Progress" at bounding box center [0, 0] width 0 height 0
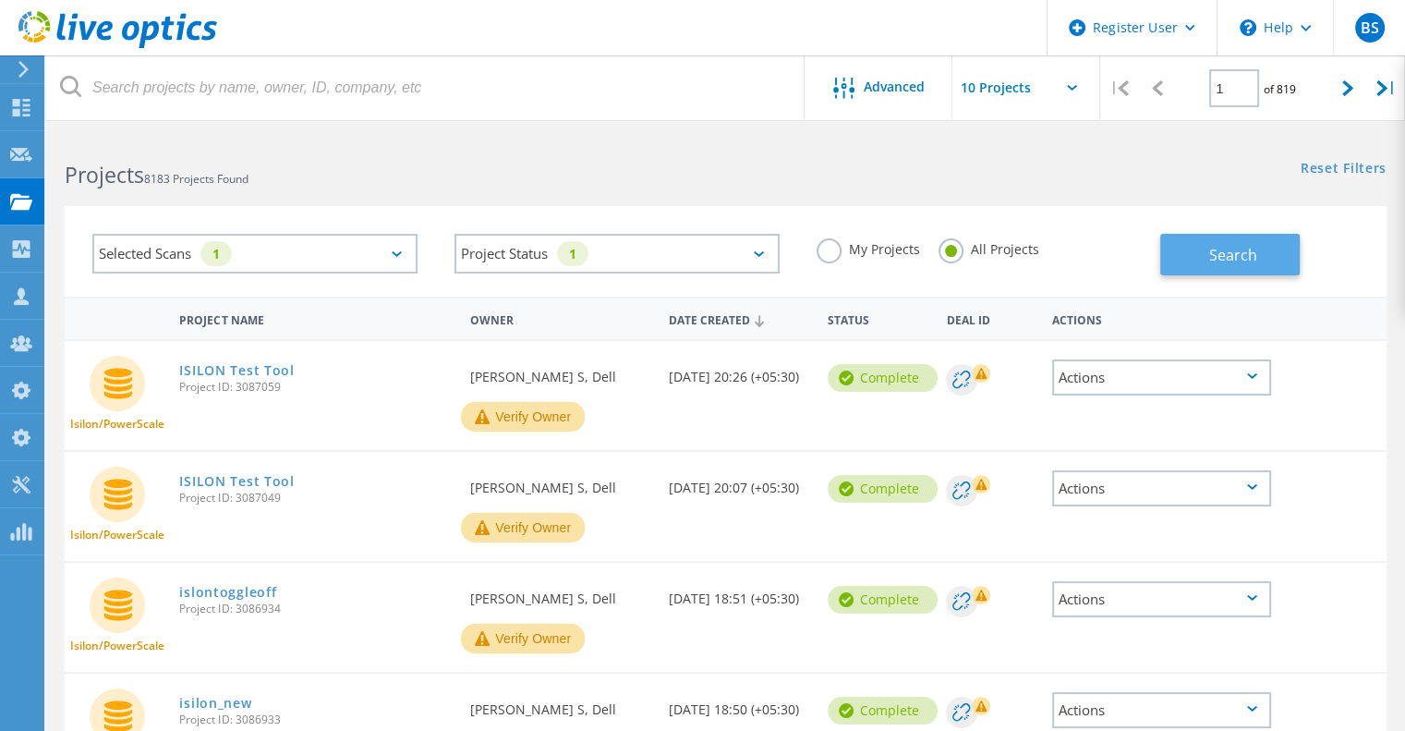
click at [1218, 266] on button "Search" at bounding box center [1231, 255] width 140 height 42
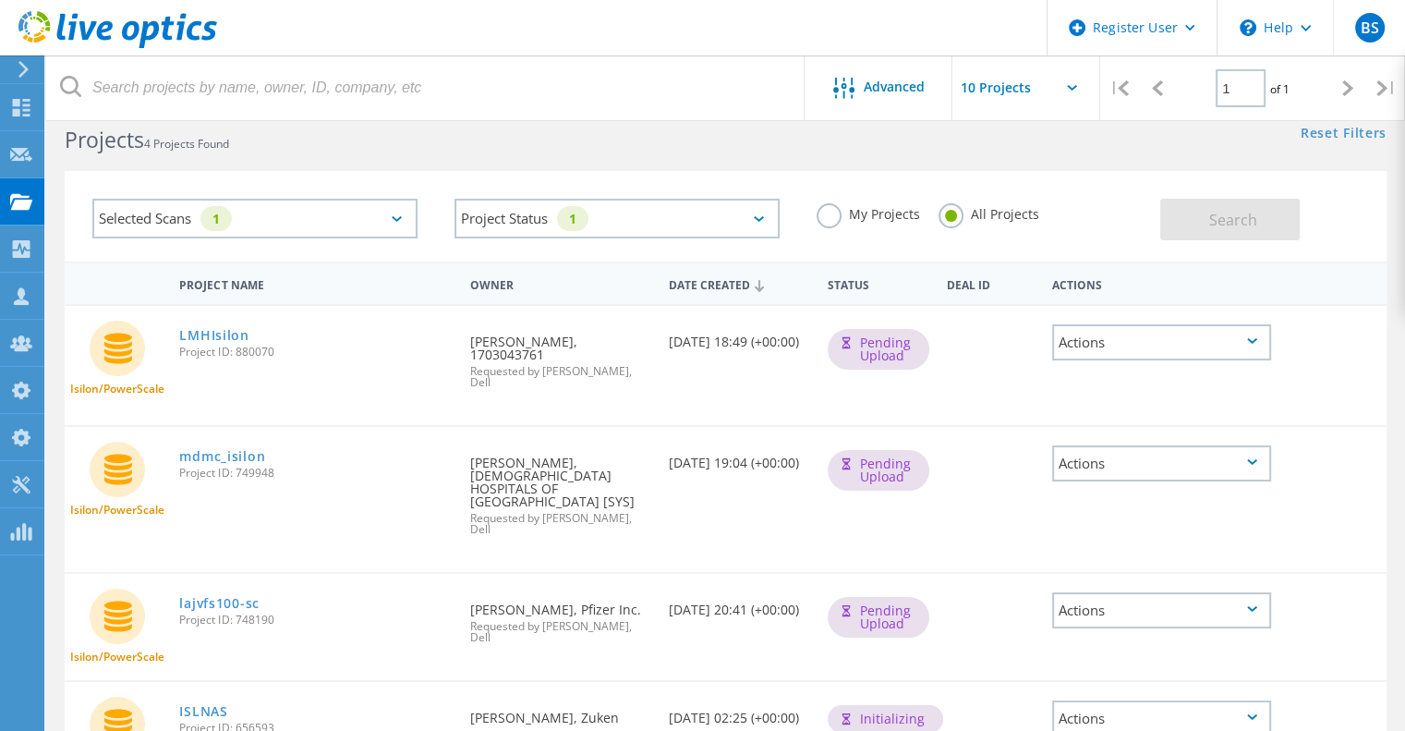
scroll to position [28, 0]
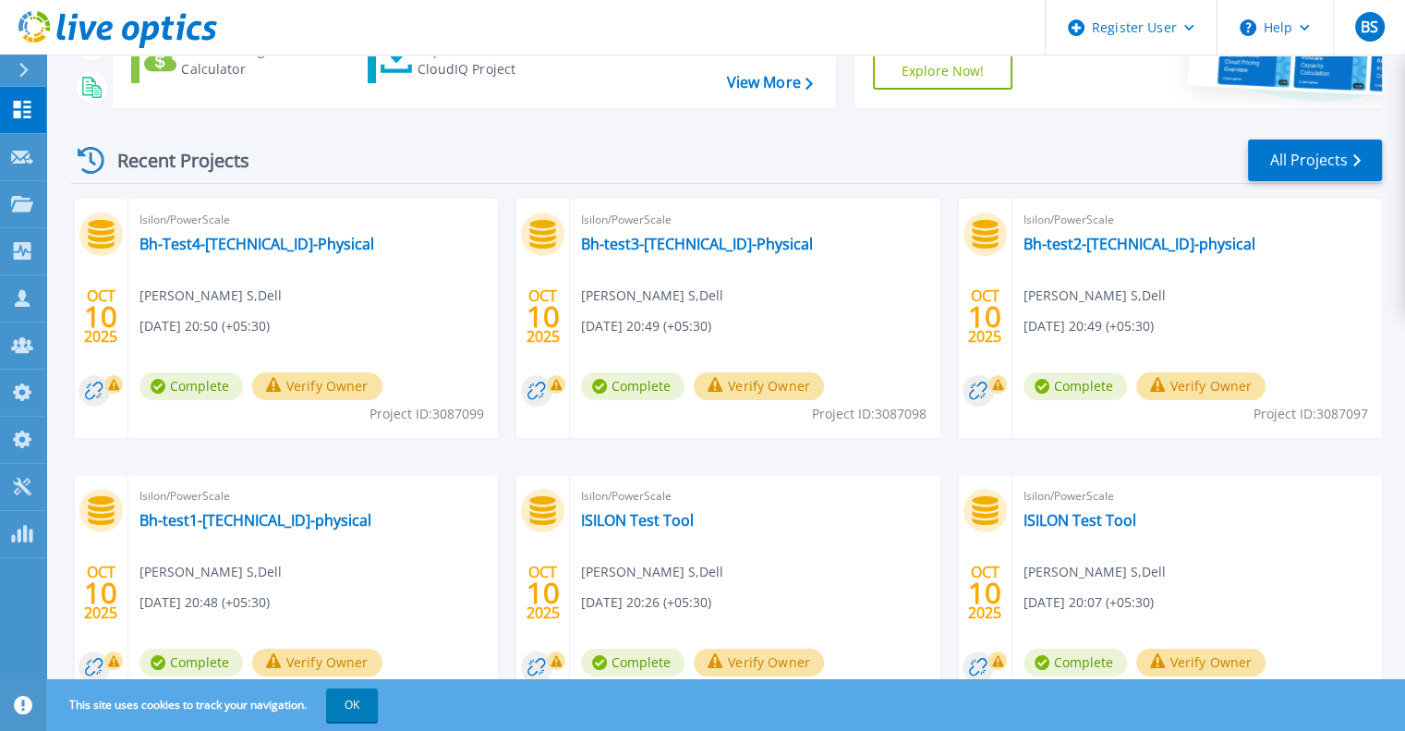
scroll to position [292, 0]
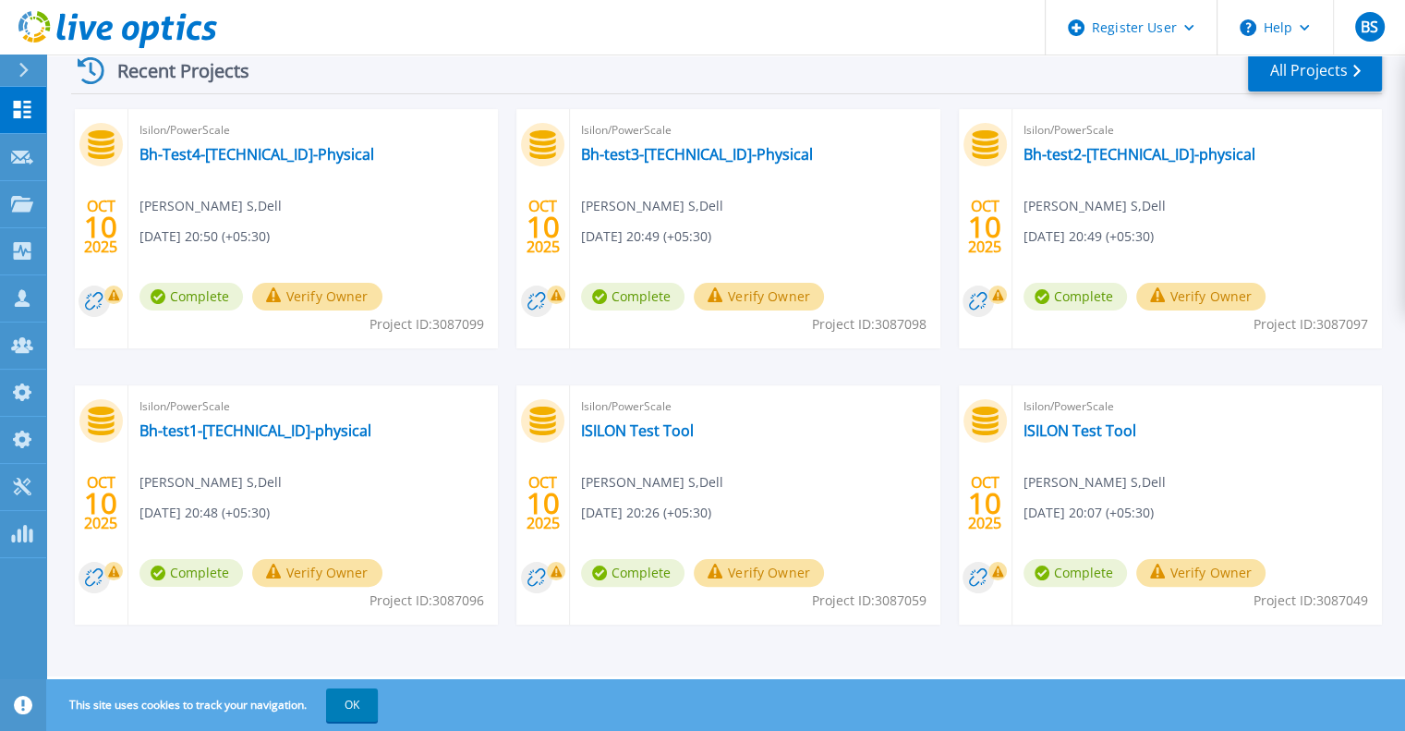
click at [499, 221] on div "[DATE] Isilon/PowerScale Bh-Test4-[TECHNICAL_ID]-Physical [PERSON_NAME] S , Del…" at bounding box center [719, 385] width 1326 height 553
